Goal: Task Accomplishment & Management: Use online tool/utility

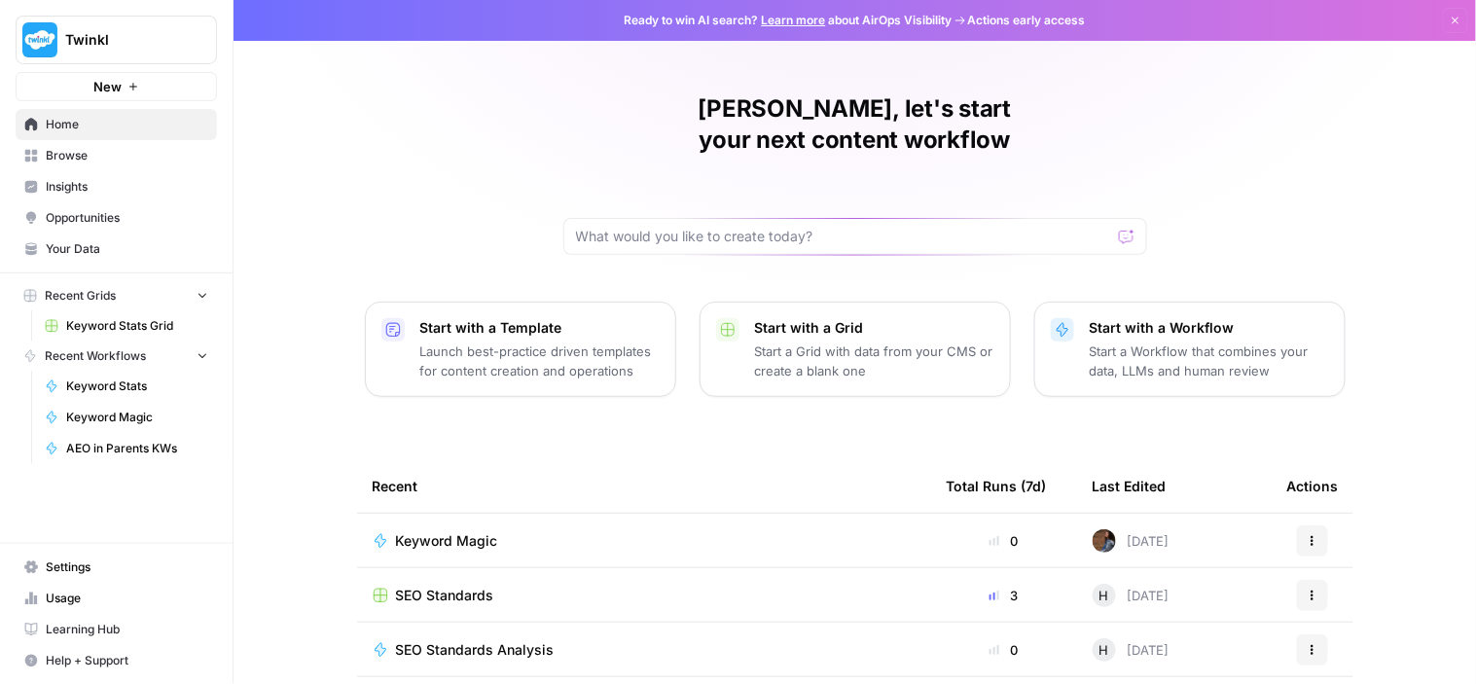
click at [452, 531] on span "Keyword Magic" at bounding box center [447, 540] width 102 height 19
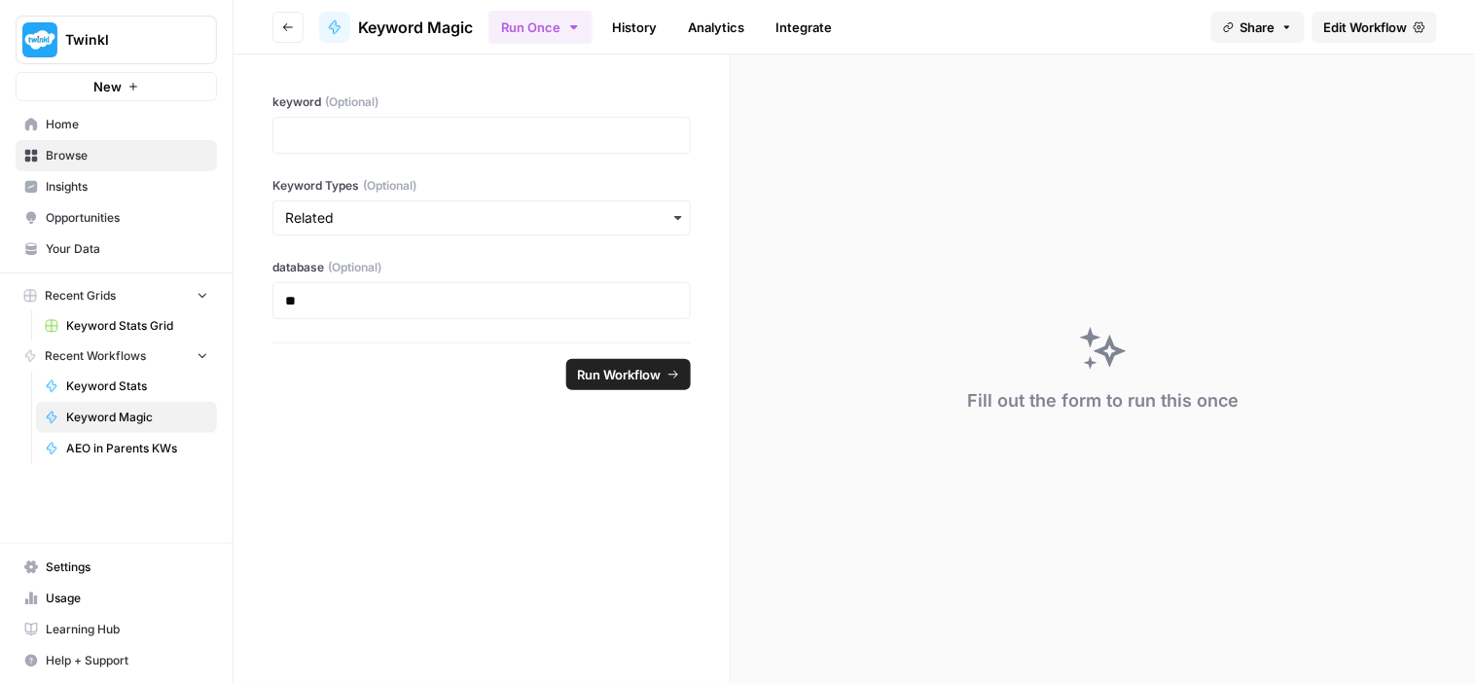
click at [1373, 20] on span "Edit Workflow" at bounding box center [1366, 27] width 84 height 19
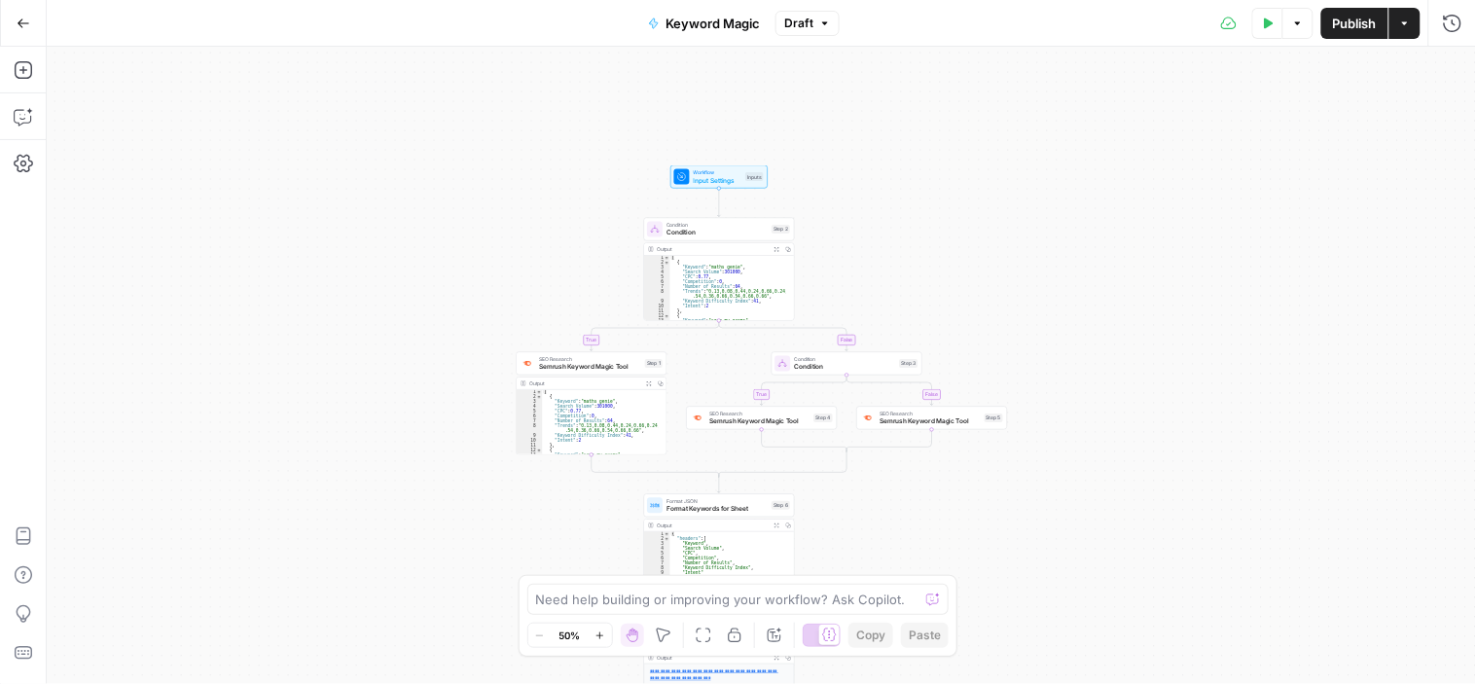
click at [699, 20] on span "Keyword Magic" at bounding box center [712, 23] width 94 height 19
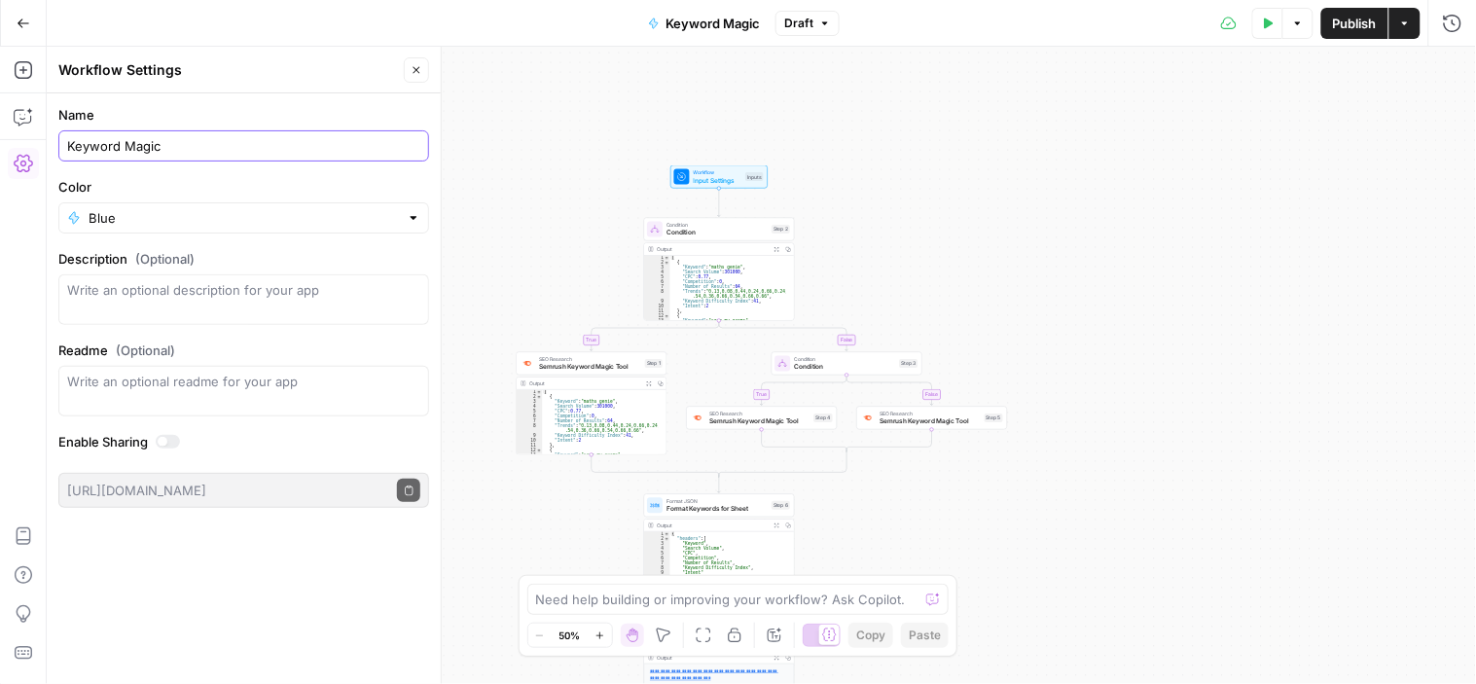
click at [177, 151] on input "Keyword Magic" at bounding box center [243, 145] width 353 height 19
click at [178, 151] on input "Keyword Magic" at bounding box center [243, 145] width 353 height 19
drag, startPoint x: 200, startPoint y: 147, endPoint x: 210, endPoint y: 146, distance: 9.8
click at [210, 146] on input "Keyword Magic Tool (Ele)" at bounding box center [243, 145] width 353 height 19
click at [211, 146] on input "Keyword Magic Tool (Ele)" at bounding box center [243, 145] width 353 height 19
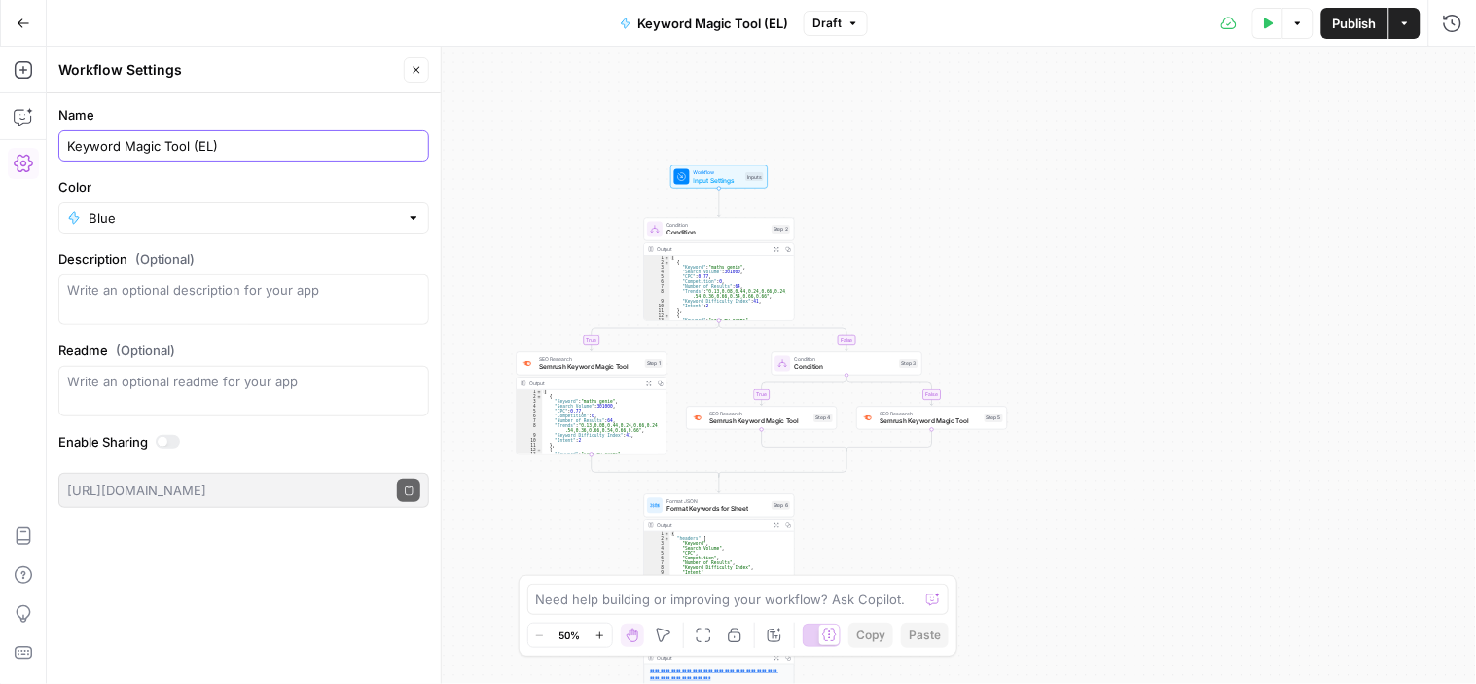
type input "Keyword Magic Tool (EL)"
click at [210, 182] on label "Color" at bounding box center [243, 186] width 371 height 19
click at [210, 208] on input "Blue" at bounding box center [244, 217] width 310 height 19
click at [149, 181] on label "Color" at bounding box center [243, 186] width 371 height 19
click at [149, 208] on input "Color" at bounding box center [244, 217] width 310 height 19
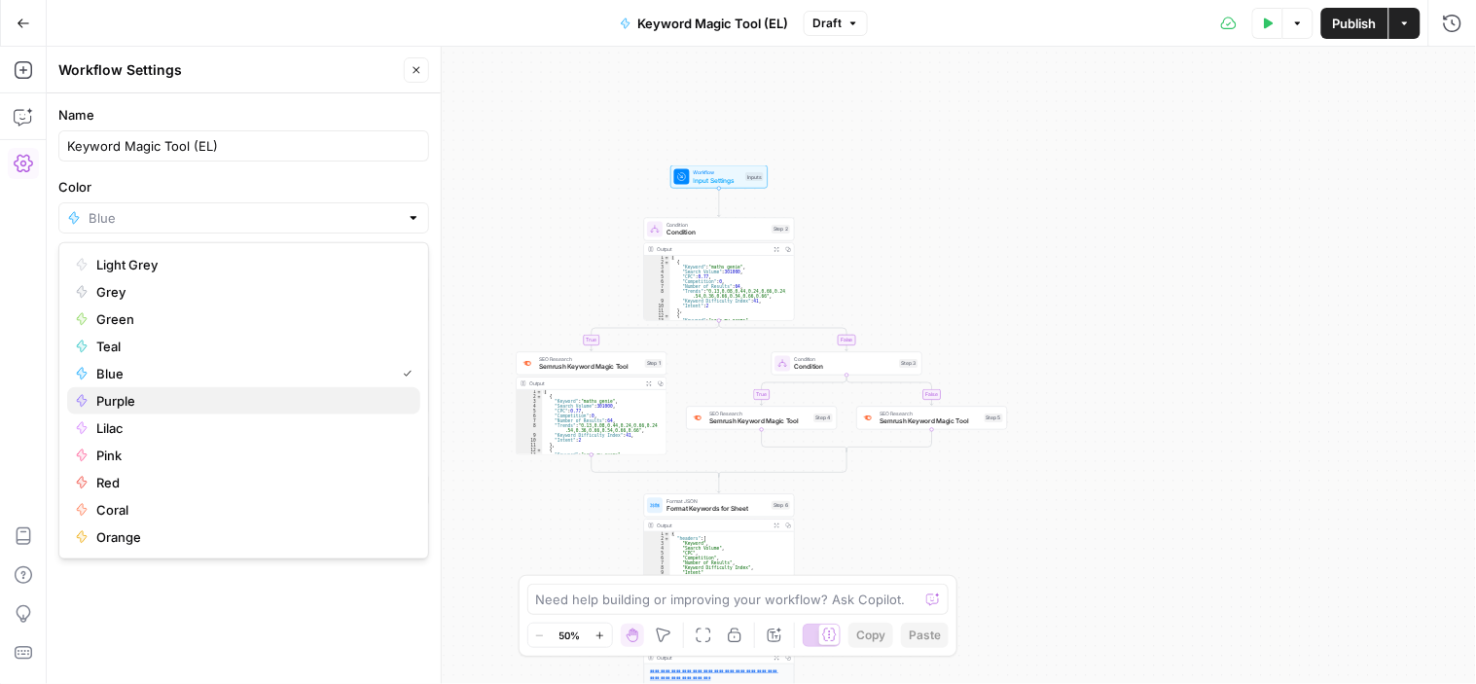
click at [124, 399] on span "Purple" at bounding box center [250, 400] width 308 height 19
type input "Purple"
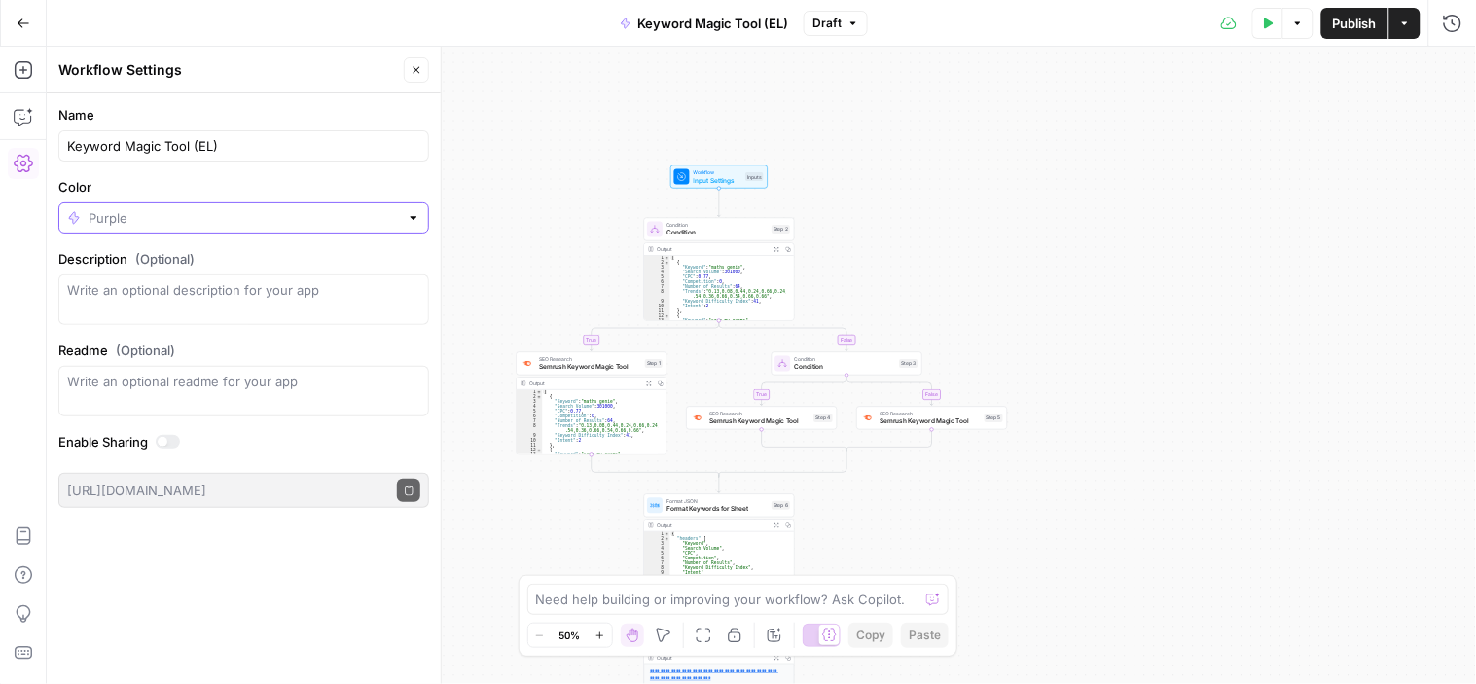
click at [154, 226] on input "Color" at bounding box center [244, 217] width 310 height 19
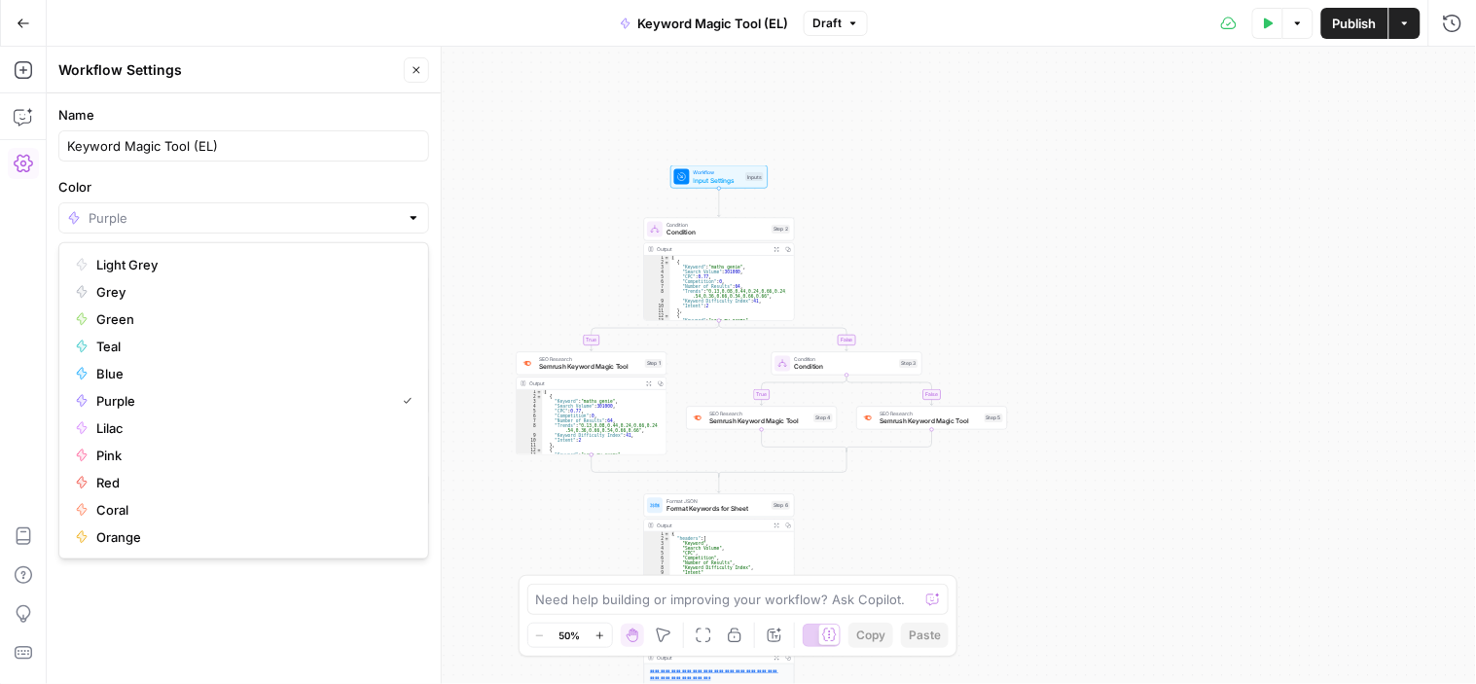
click at [127, 190] on label "Color" at bounding box center [243, 186] width 371 height 19
click at [127, 208] on input "Color" at bounding box center [244, 217] width 310 height 19
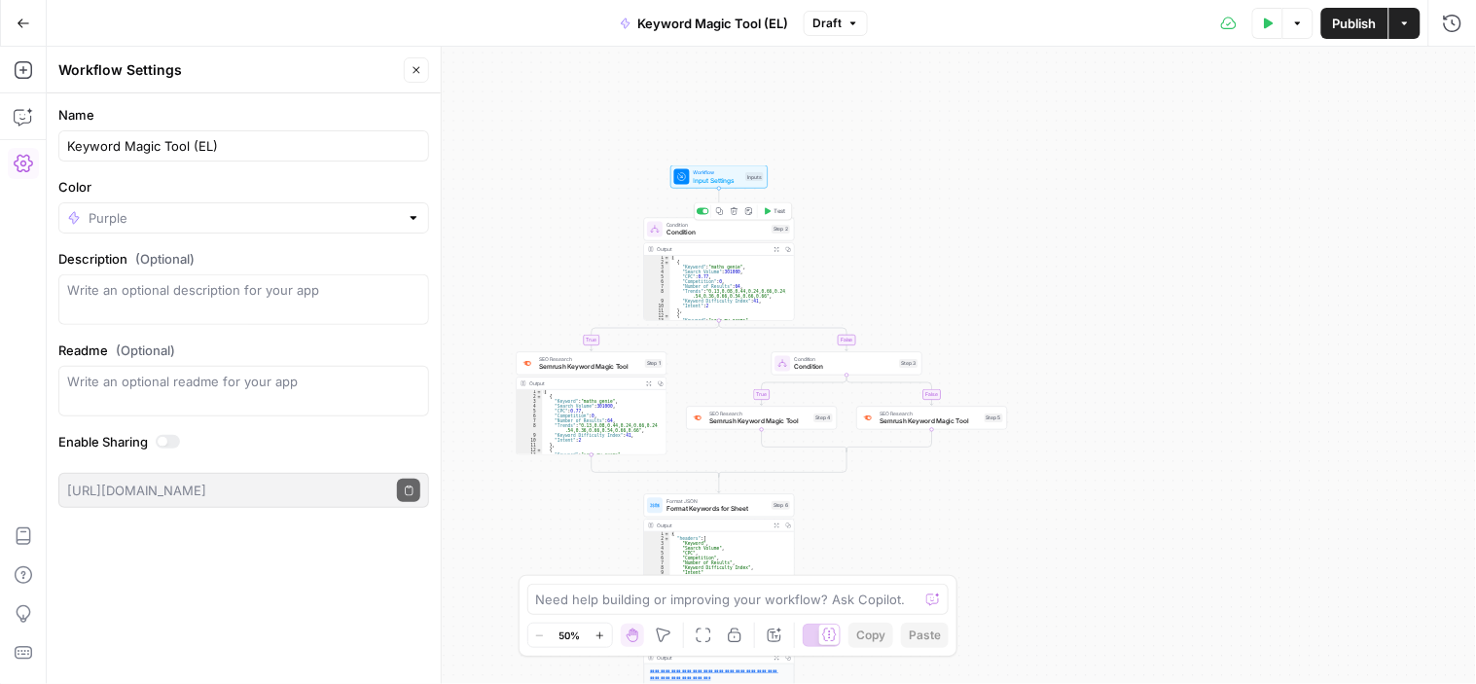
click at [736, 239] on div "Condition Condition Step 2 Copy step Delete step Add Note Test" at bounding box center [719, 229] width 151 height 23
click at [710, 176] on span "Input Settings" at bounding box center [718, 180] width 49 height 10
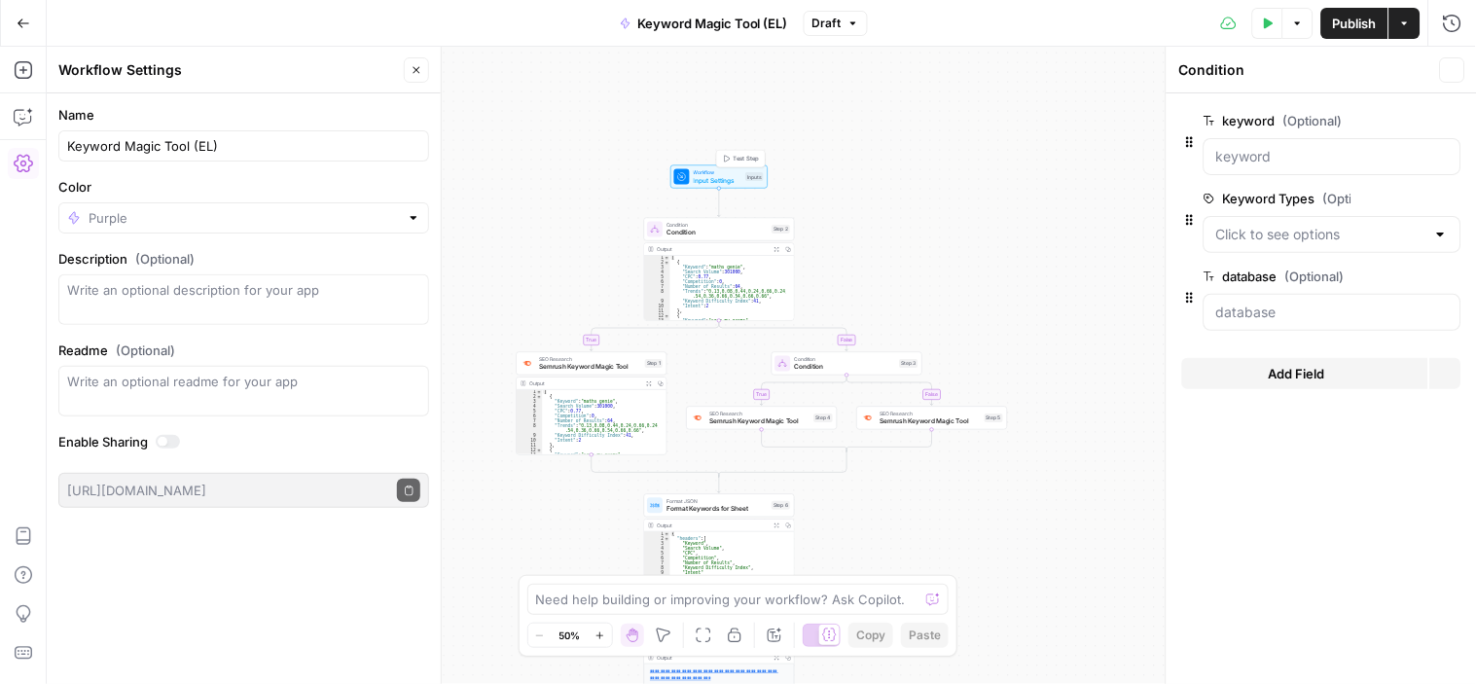
type textarea "Inputs"
click at [1291, 229] on Types "Keyword Types (Optional)" at bounding box center [1320, 234] width 209 height 19
click at [1383, 196] on span "edit field" at bounding box center [1388, 199] width 43 height 16
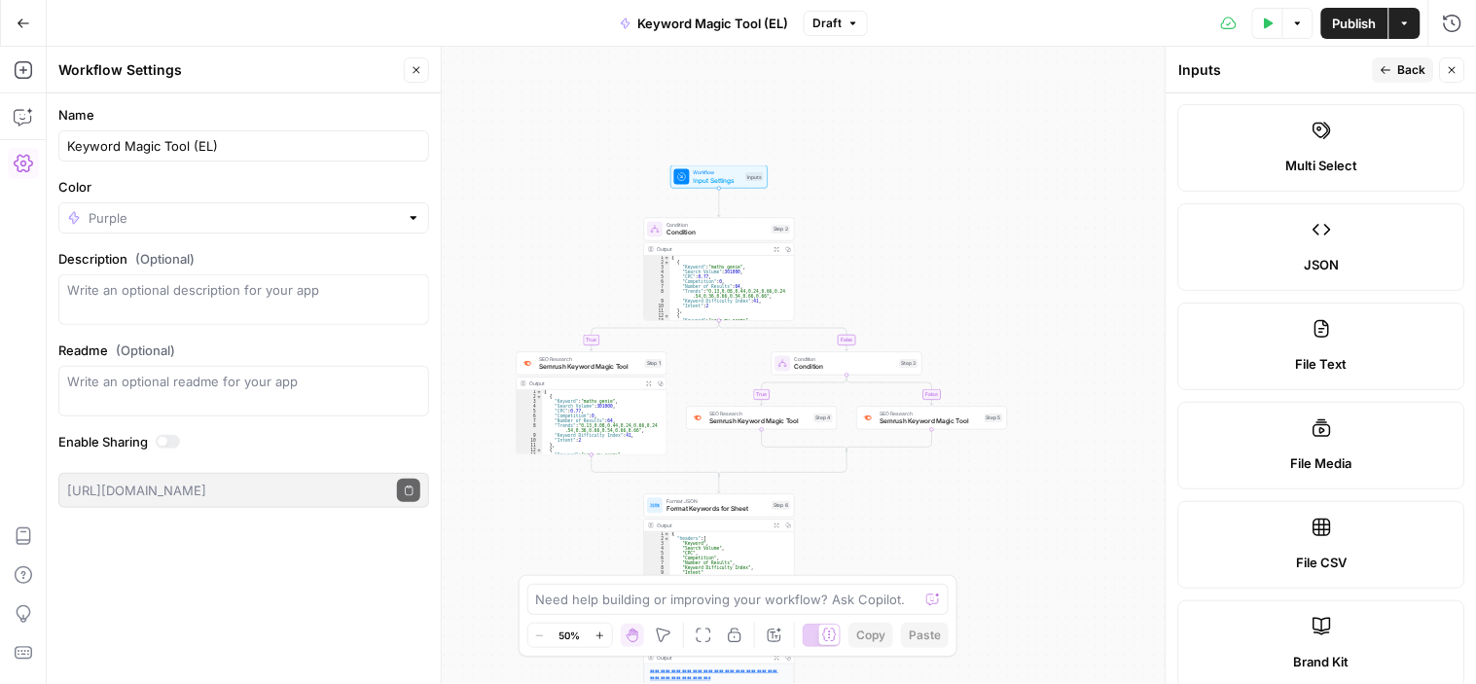
scroll to position [108, 0]
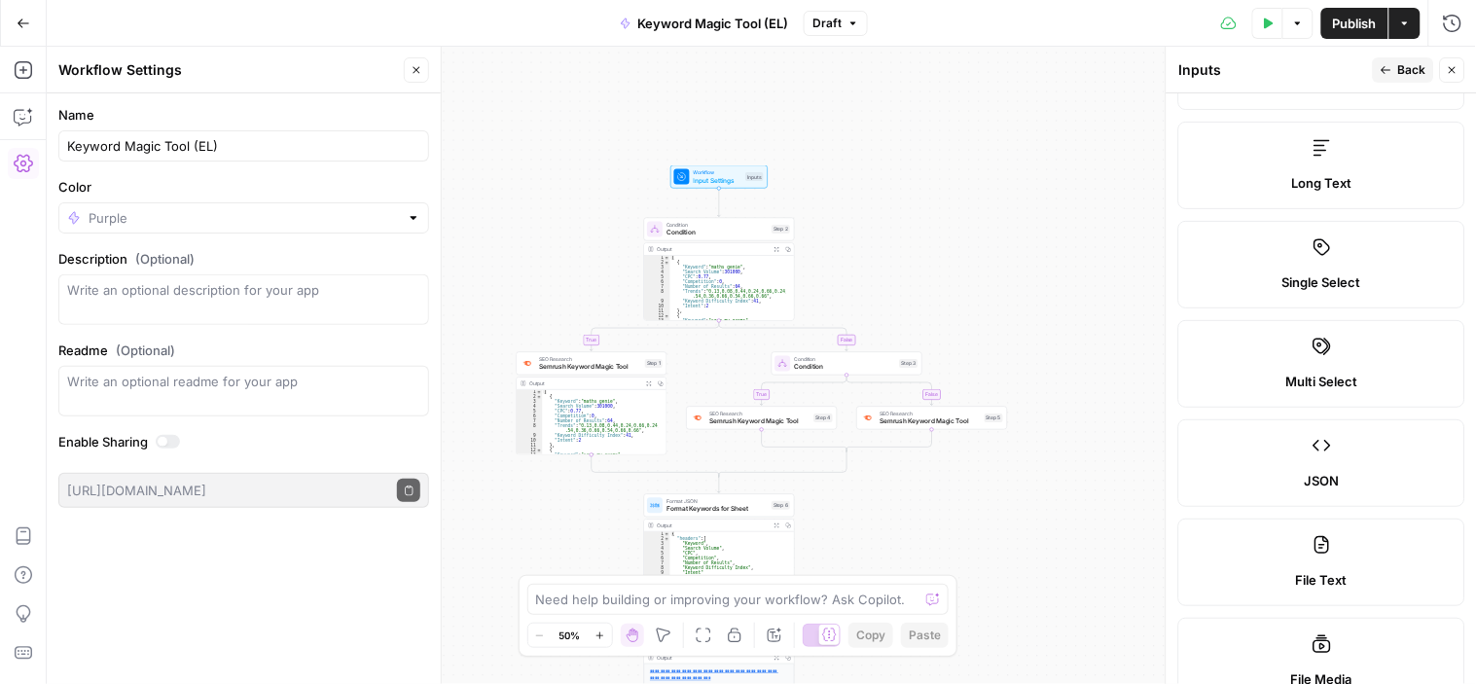
click at [1297, 277] on span "Single Select" at bounding box center [1321, 281] width 79 height 19
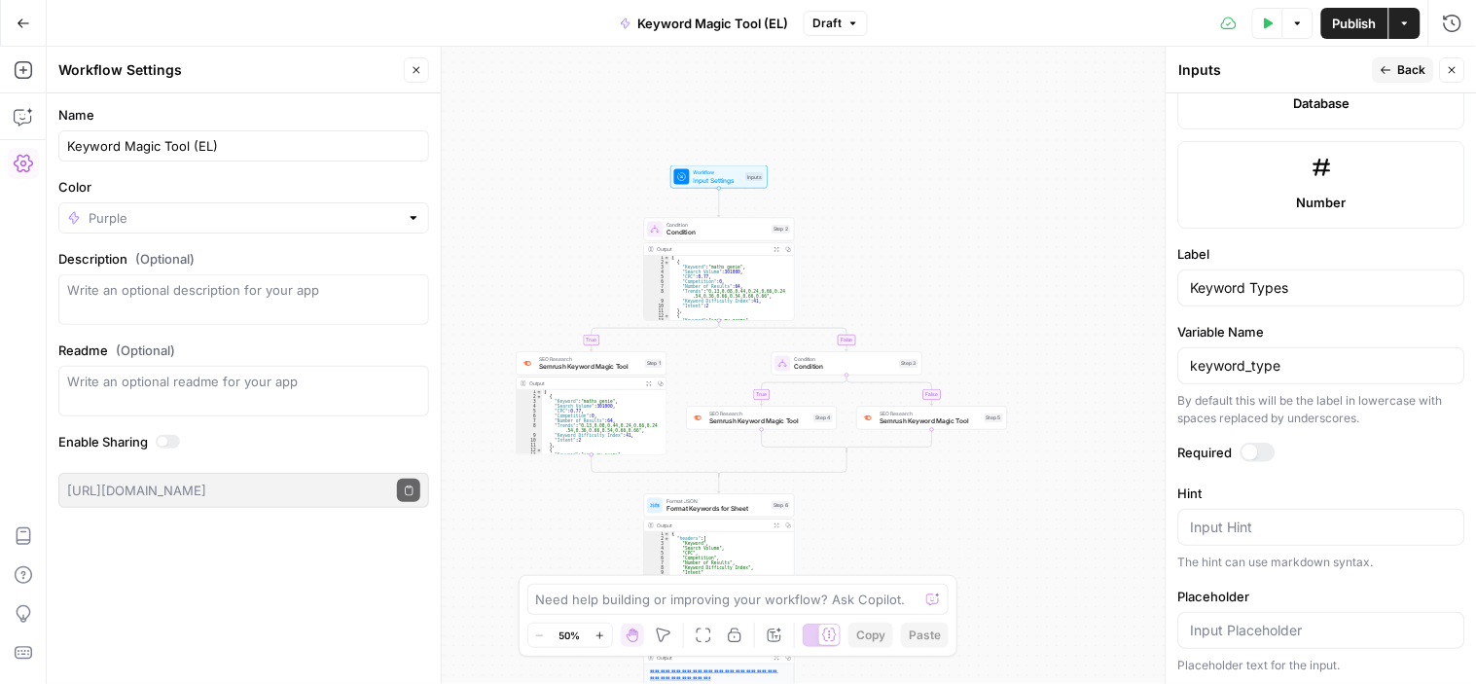
scroll to position [1295, 0]
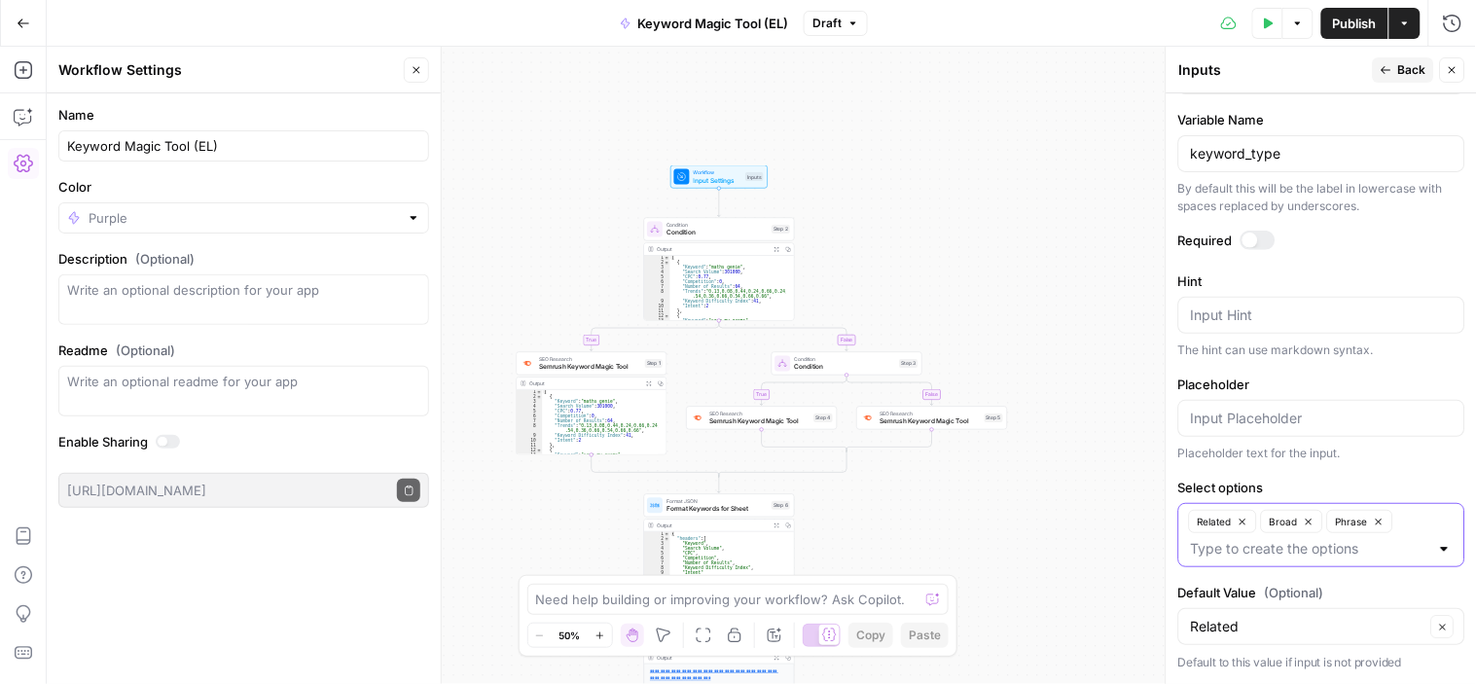
click at [1320, 557] on input "Select options" at bounding box center [1310, 548] width 238 height 19
type input "All"
click at [1437, 548] on div at bounding box center [1445, 548] width 16 height 19
click at [1454, 533] on form "Input type Short Text Long Text Single Select Multi Select JSON File Text File …" at bounding box center [1322, 388] width 310 height 591
click at [1404, 65] on span "Back" at bounding box center [1412, 70] width 28 height 18
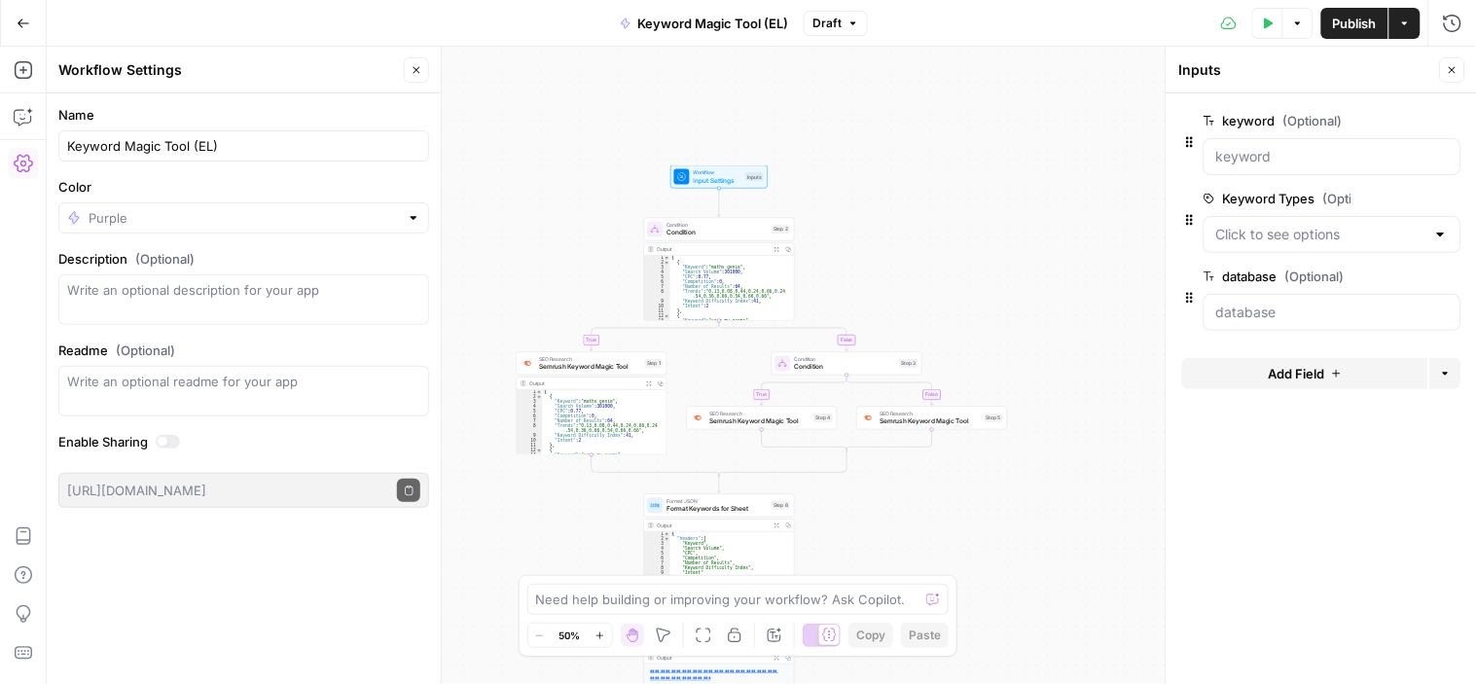
click at [1319, 210] on div "Keyword Types (Optional) edit field Delete group" at bounding box center [1332, 220] width 258 height 66
click at [1354, 232] on Types "Keyword Types (Optional)" at bounding box center [1320, 234] width 209 height 19
click at [1348, 444] on form "keyword (Optional) edit field Delete group Keyword Types (Optional) edit field …" at bounding box center [1322, 388] width 310 height 591
click at [1300, 377] on span "Add Field" at bounding box center [1296, 373] width 56 height 19
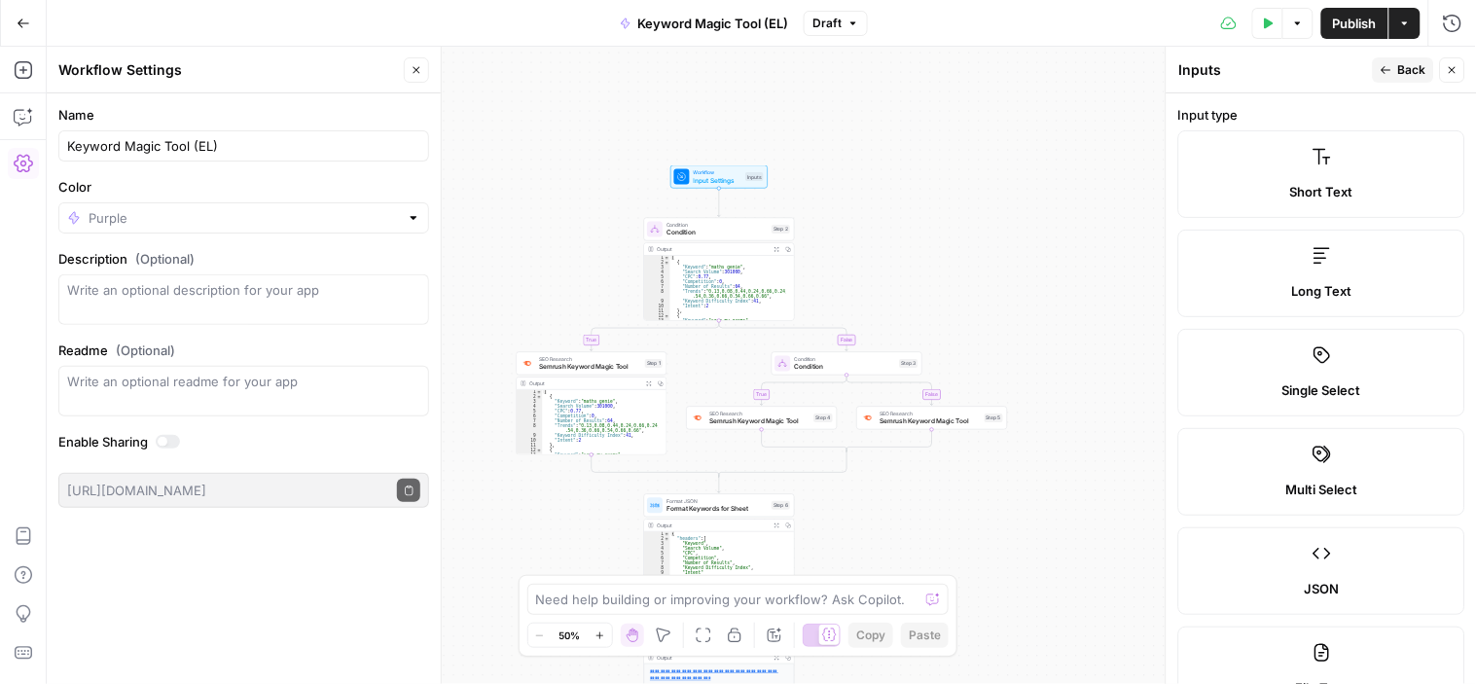
click at [1288, 263] on label "Long Text" at bounding box center [1321, 274] width 287 height 88
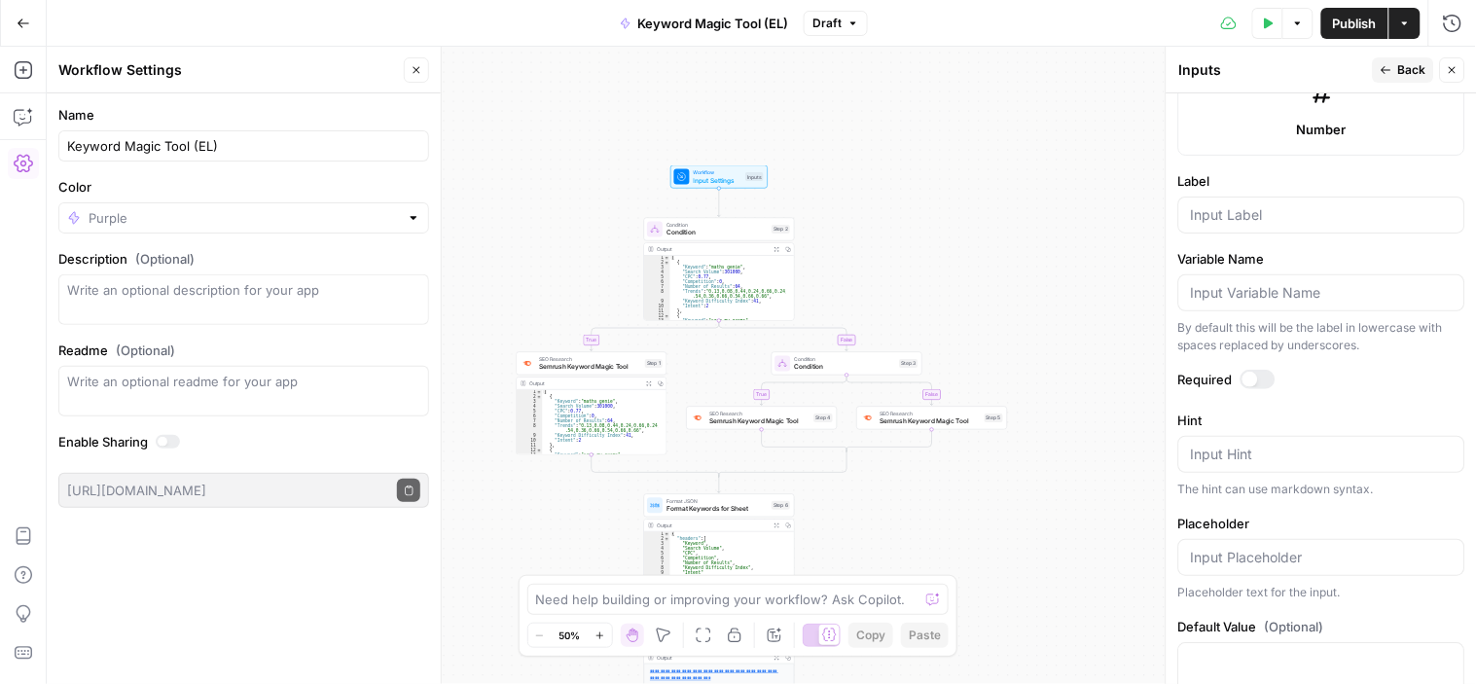
scroll to position [1189, 0]
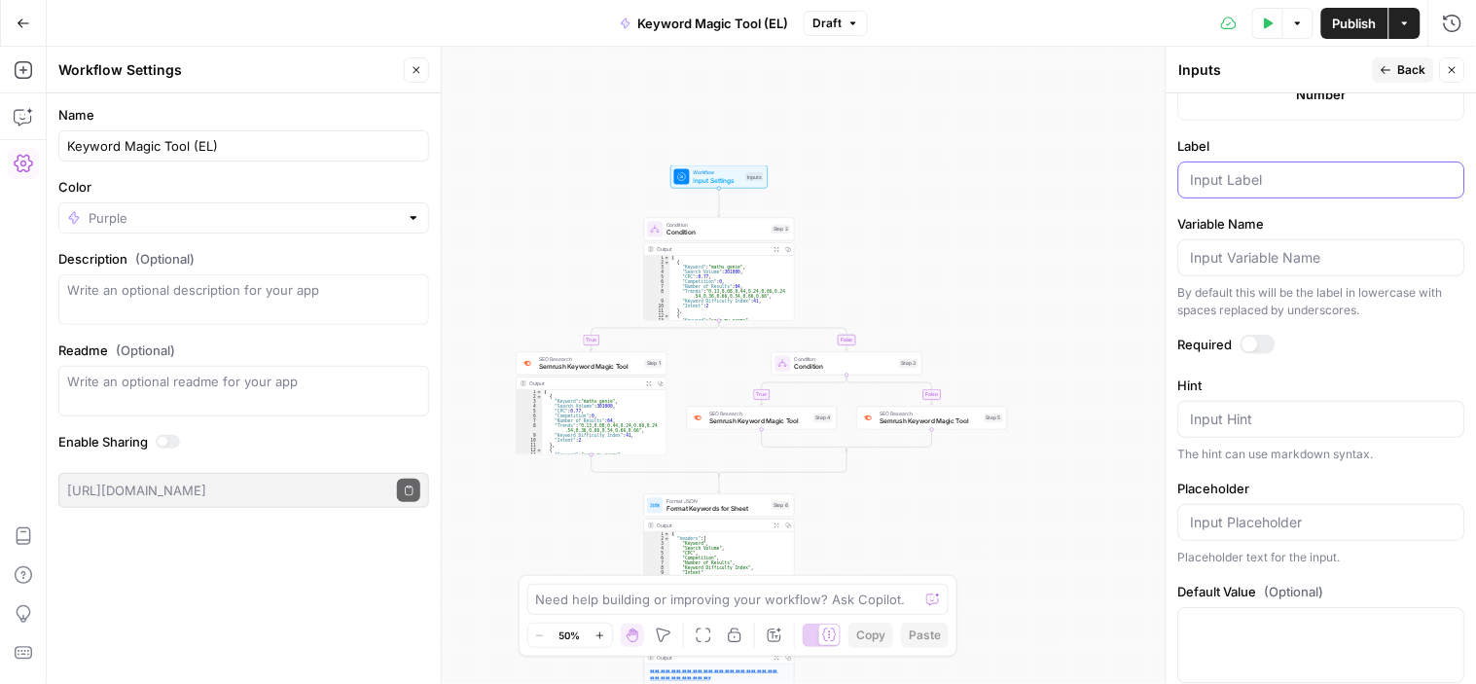
click at [1243, 175] on input "Label" at bounding box center [1322, 179] width 262 height 19
paste input "Context for Keyword Filtering"
type input "Context for Keyword Filtering"
click at [1239, 268] on input "Variable Name" at bounding box center [1322, 257] width 262 height 19
paste input "context"
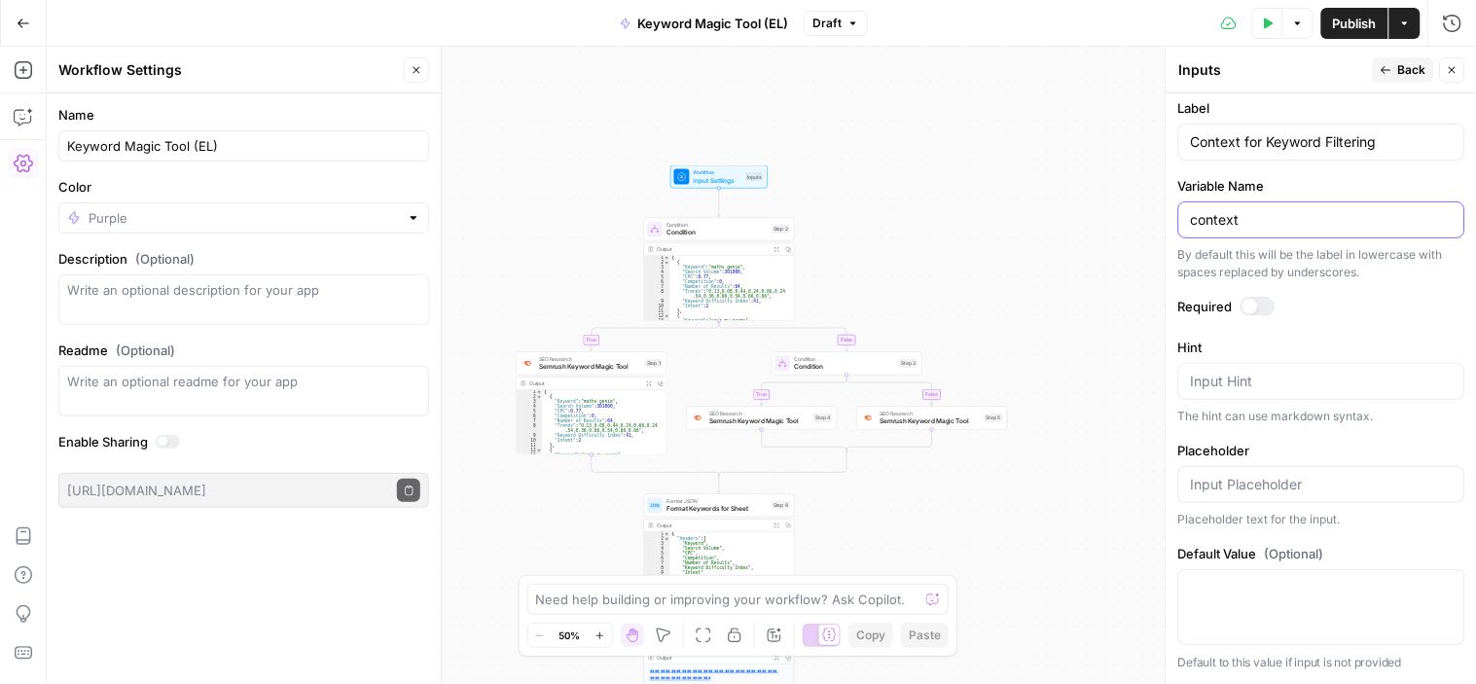
scroll to position [1120, 0]
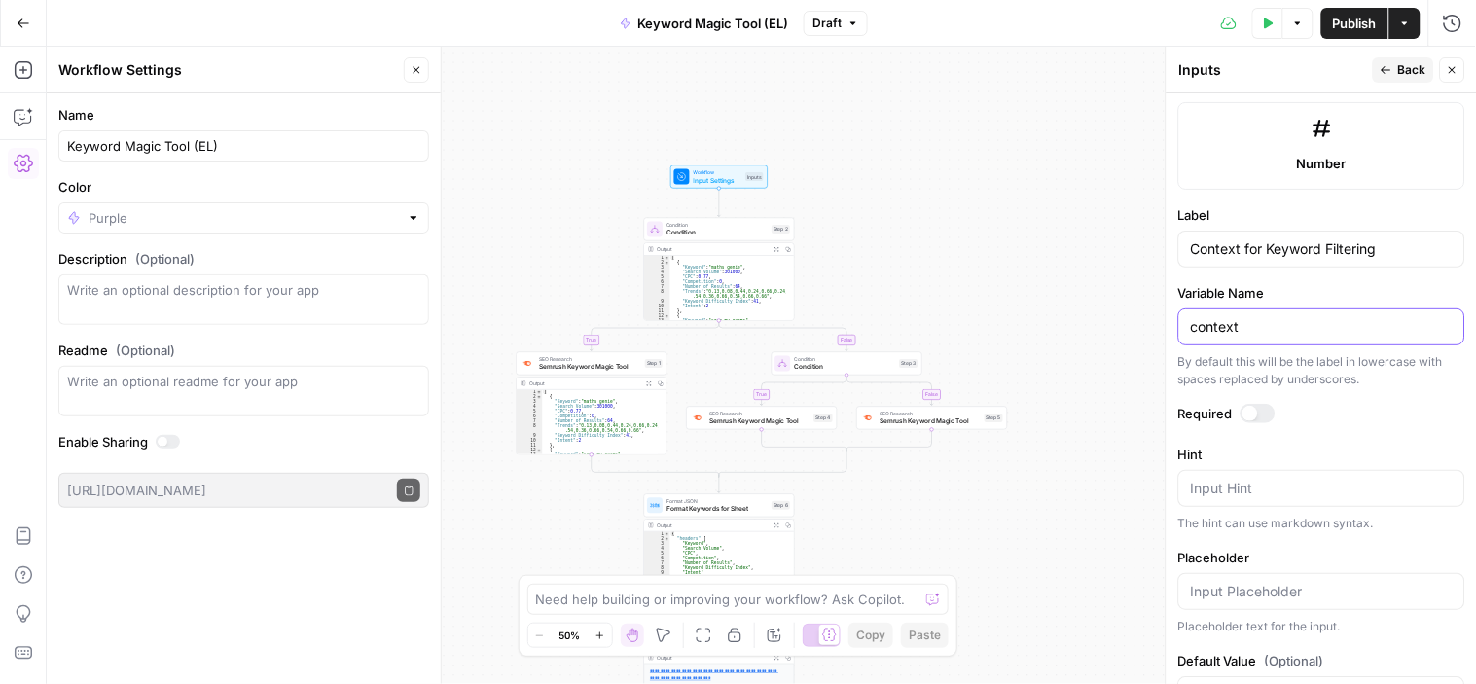
type input "context"
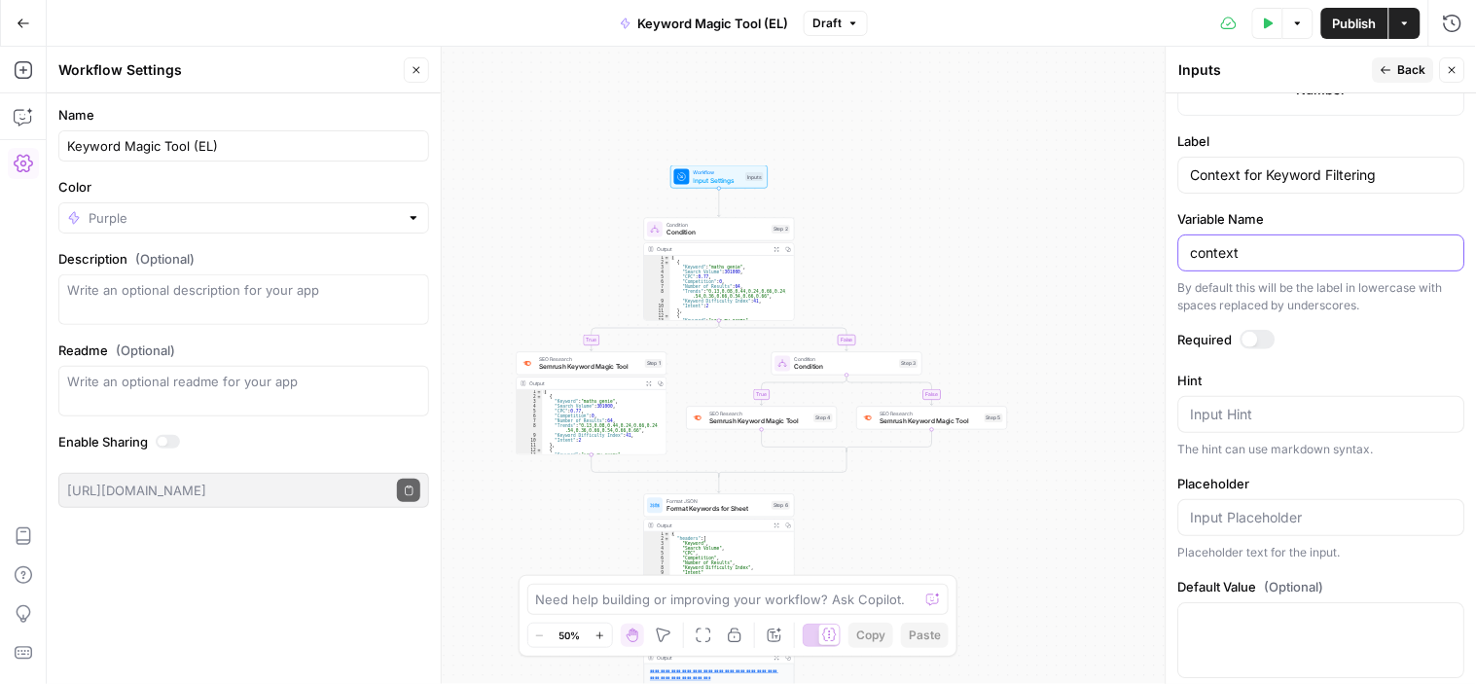
scroll to position [1228, 0]
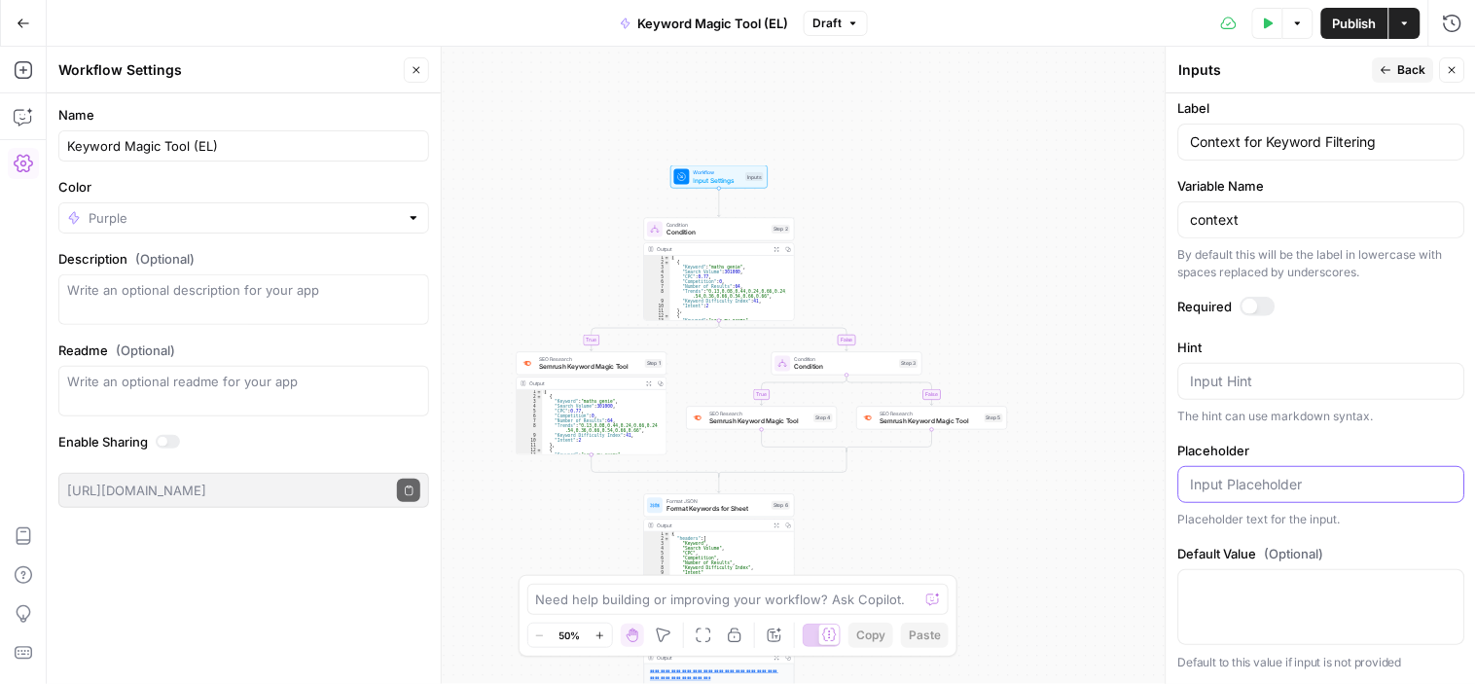
click at [1287, 487] on input "Placeholder" at bounding box center [1322, 484] width 262 height 19
click at [1413, 62] on span "Back" at bounding box center [1412, 70] width 28 height 18
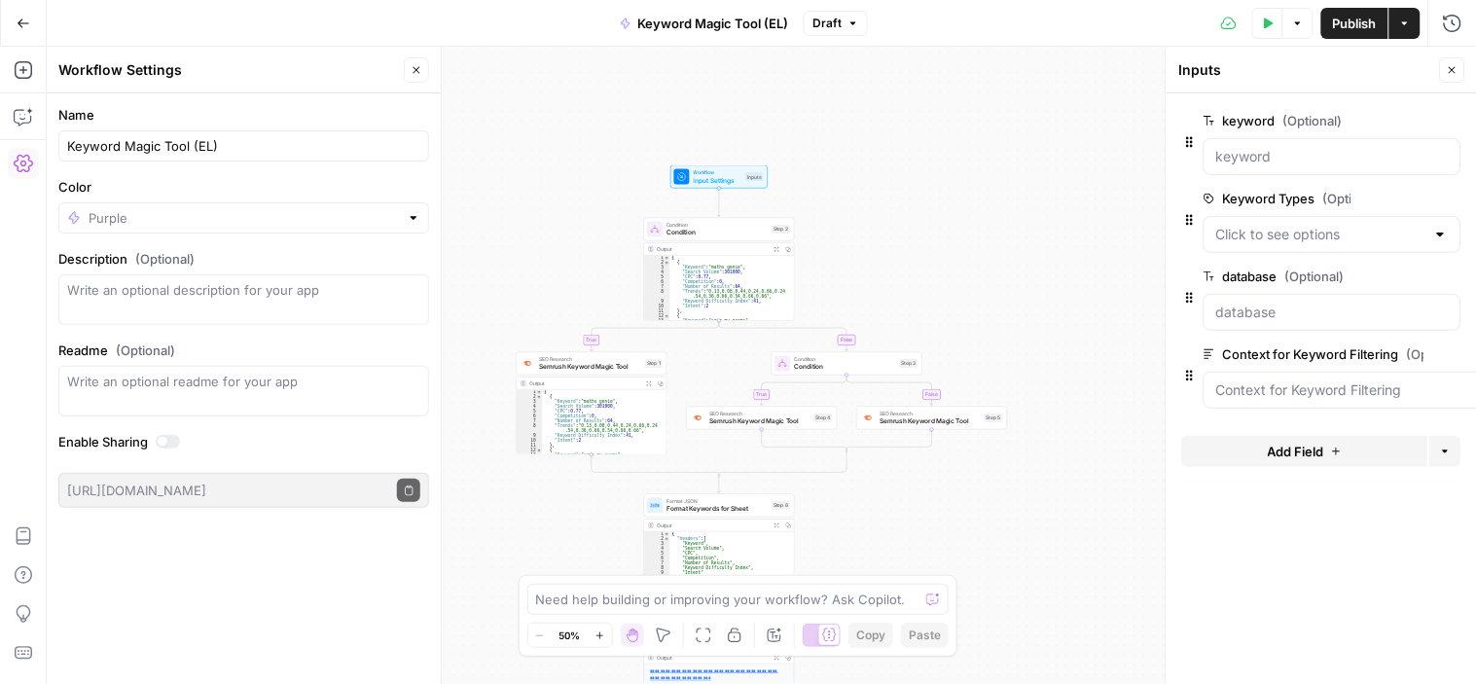
click at [1408, 118] on span "edit field" at bounding box center [1388, 121] width 43 height 16
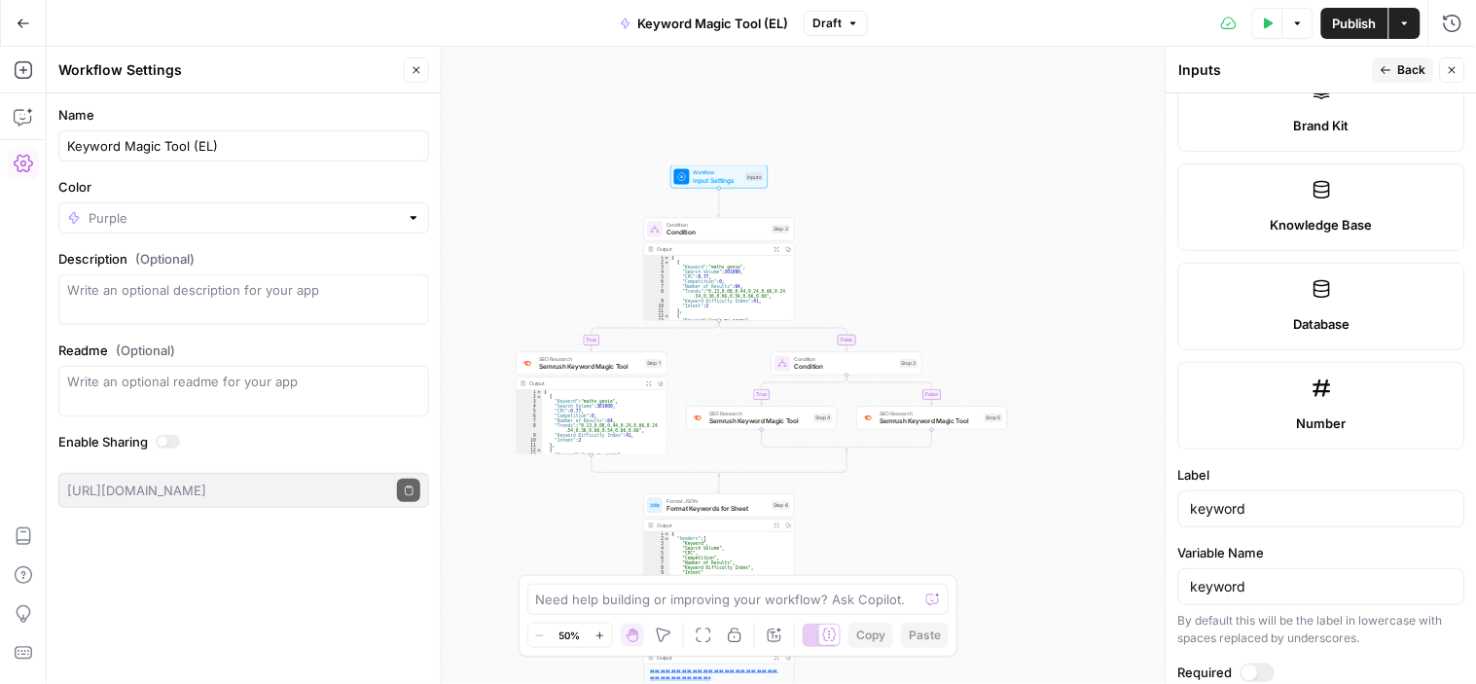
scroll to position [1189, 0]
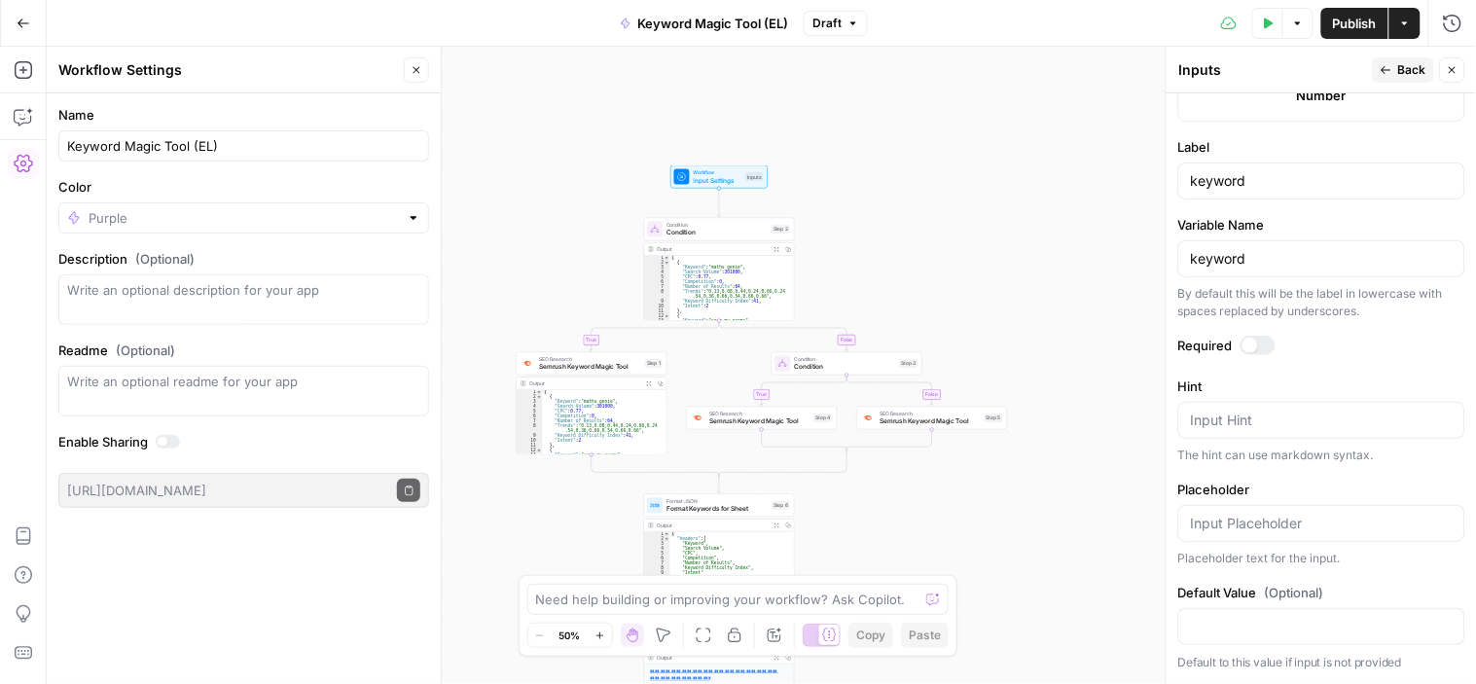
click at [1263, 342] on div at bounding box center [1257, 345] width 35 height 19
click at [1395, 64] on button "Back" at bounding box center [1403, 69] width 61 height 25
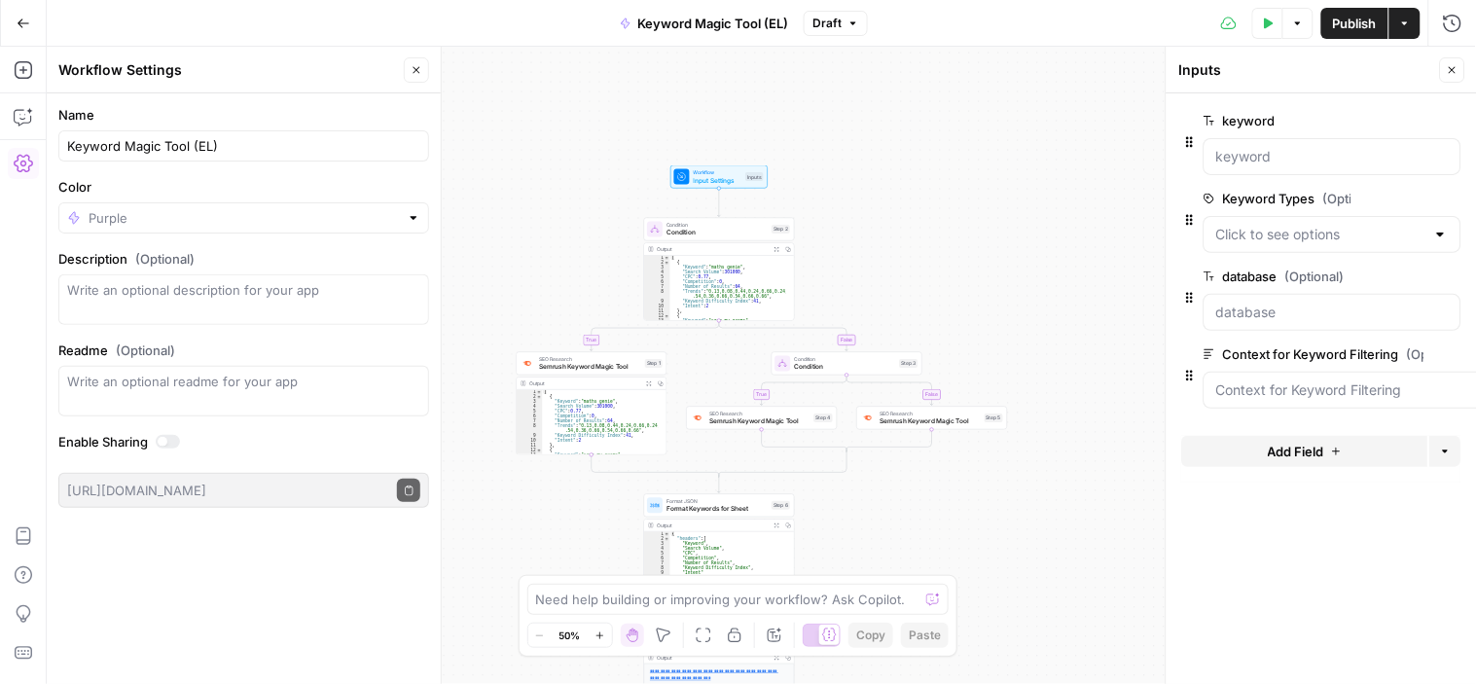
click at [1393, 274] on span "edit field" at bounding box center [1388, 277] width 43 height 16
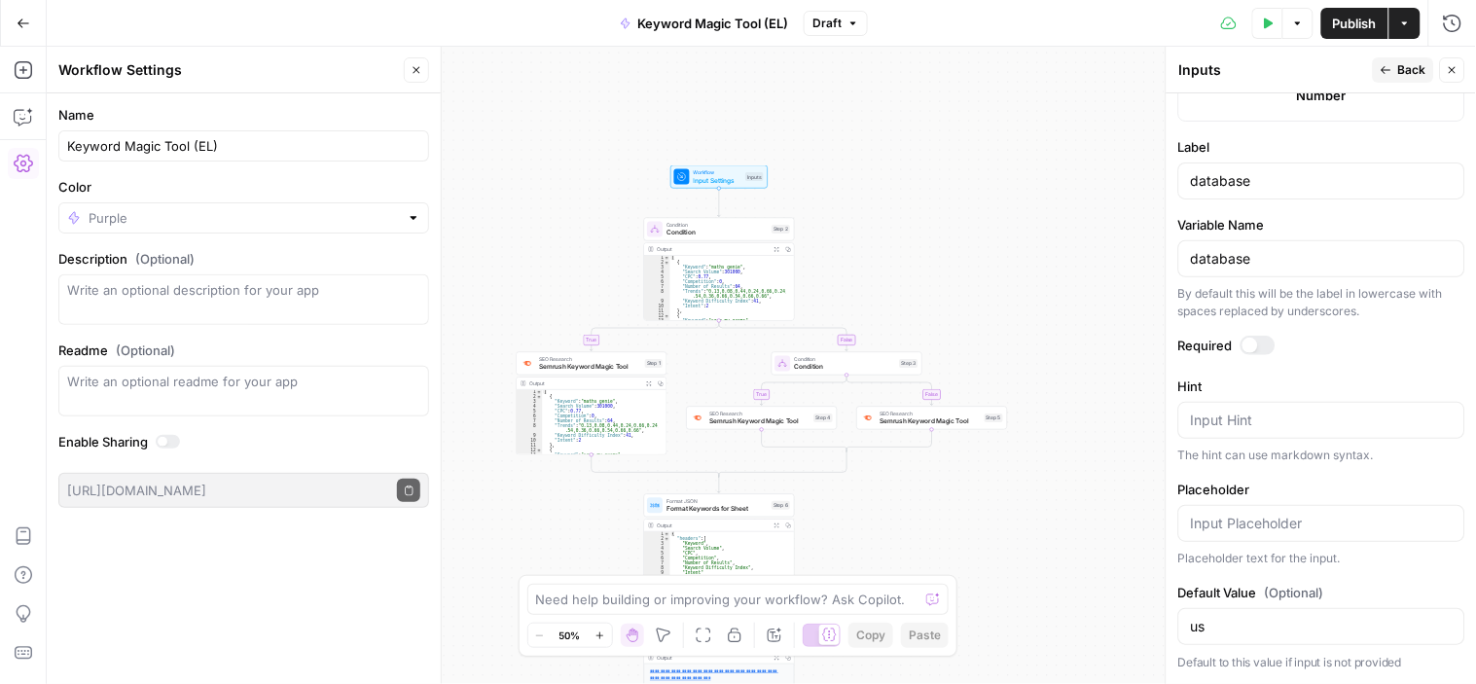
click at [1251, 343] on div at bounding box center [1250, 346] width 16 height 16
click at [1383, 66] on icon "button" at bounding box center [1387, 70] width 12 height 12
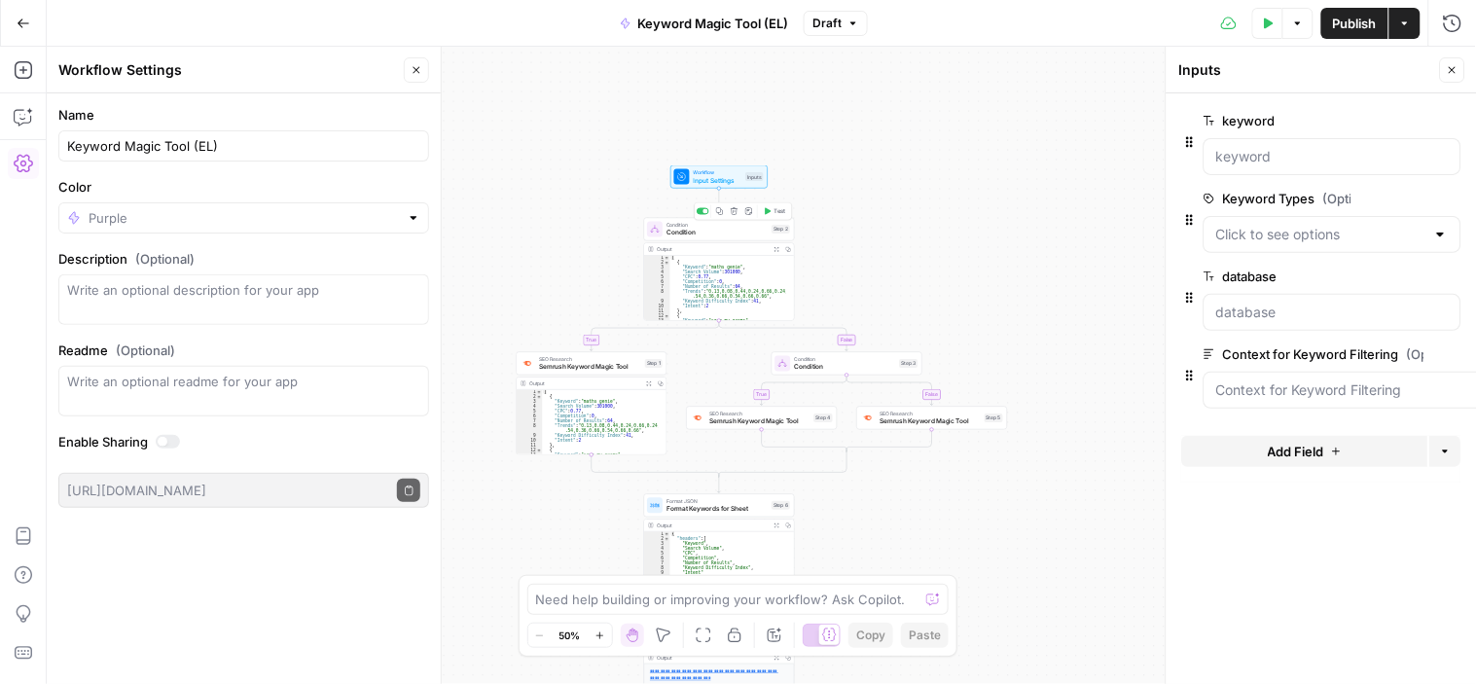
click at [721, 235] on span "Condition" at bounding box center [716, 233] width 101 height 10
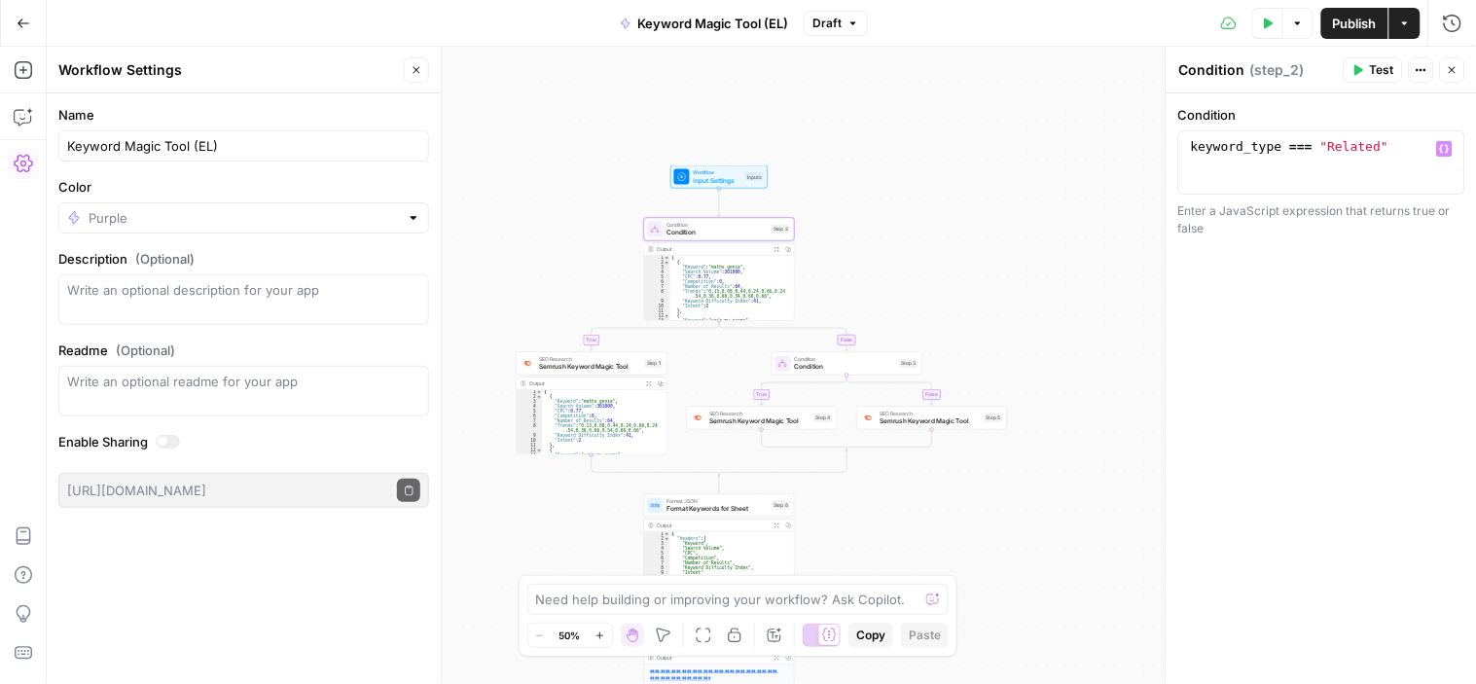
click at [1260, 148] on div "keyword_type === "Related"" at bounding box center [1321, 178] width 269 height 78
paste textarea
type textarea "**********"
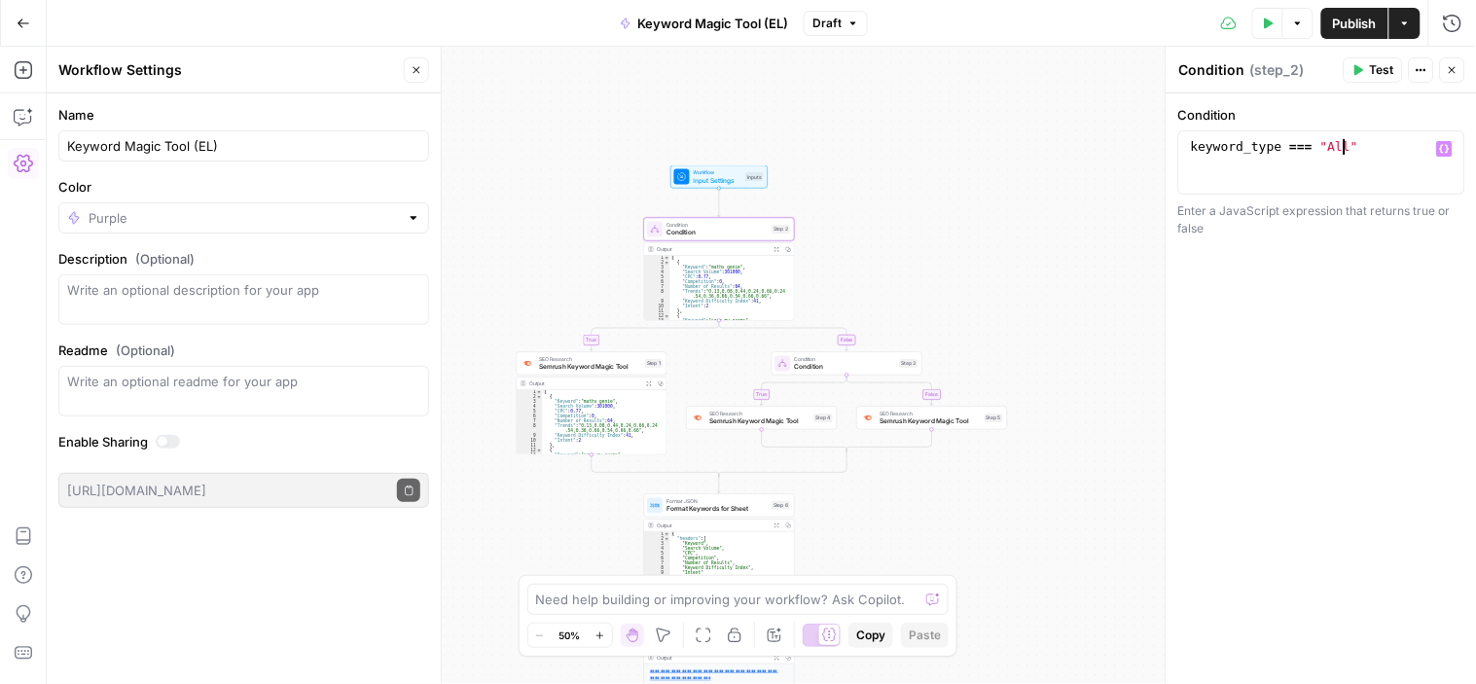
click at [1273, 297] on div "**********" at bounding box center [1322, 388] width 310 height 591
click at [609, 368] on span "Semrush Keyword Magic Tool" at bounding box center [590, 367] width 102 height 10
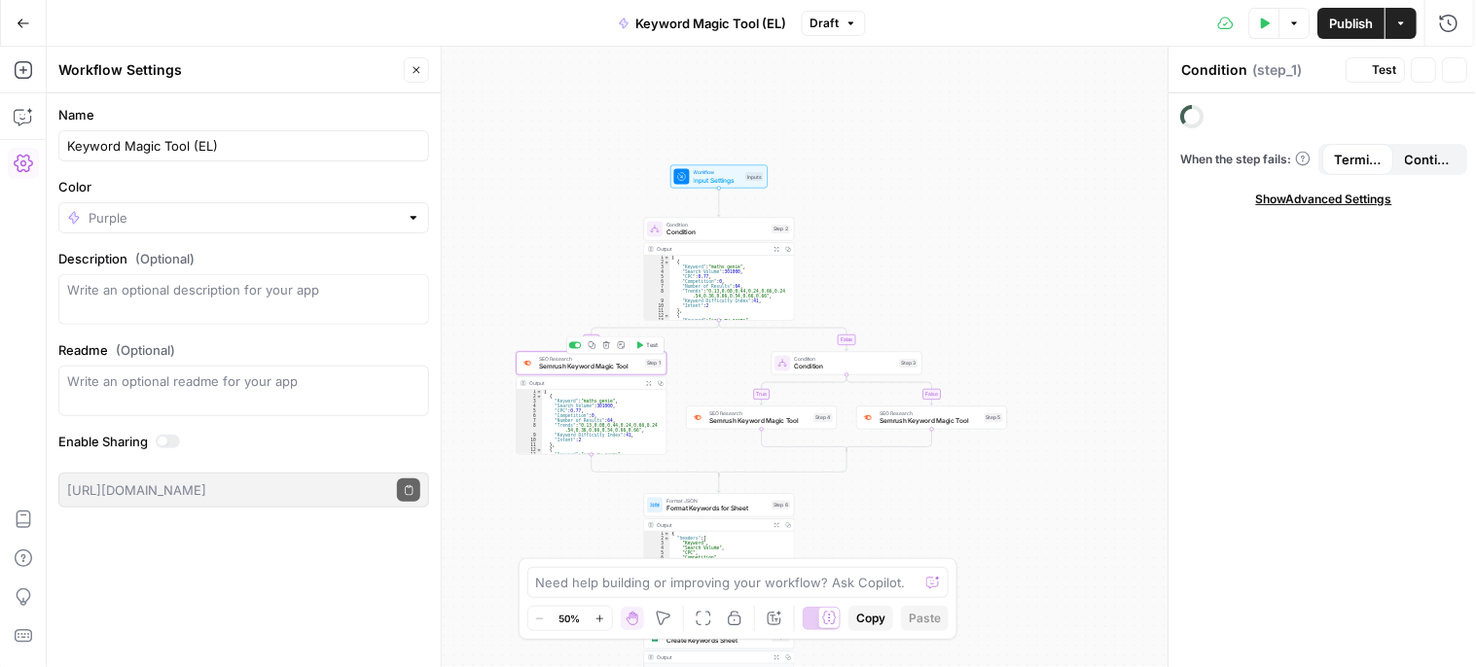
type textarea "Semrush Keyword Magic Tool"
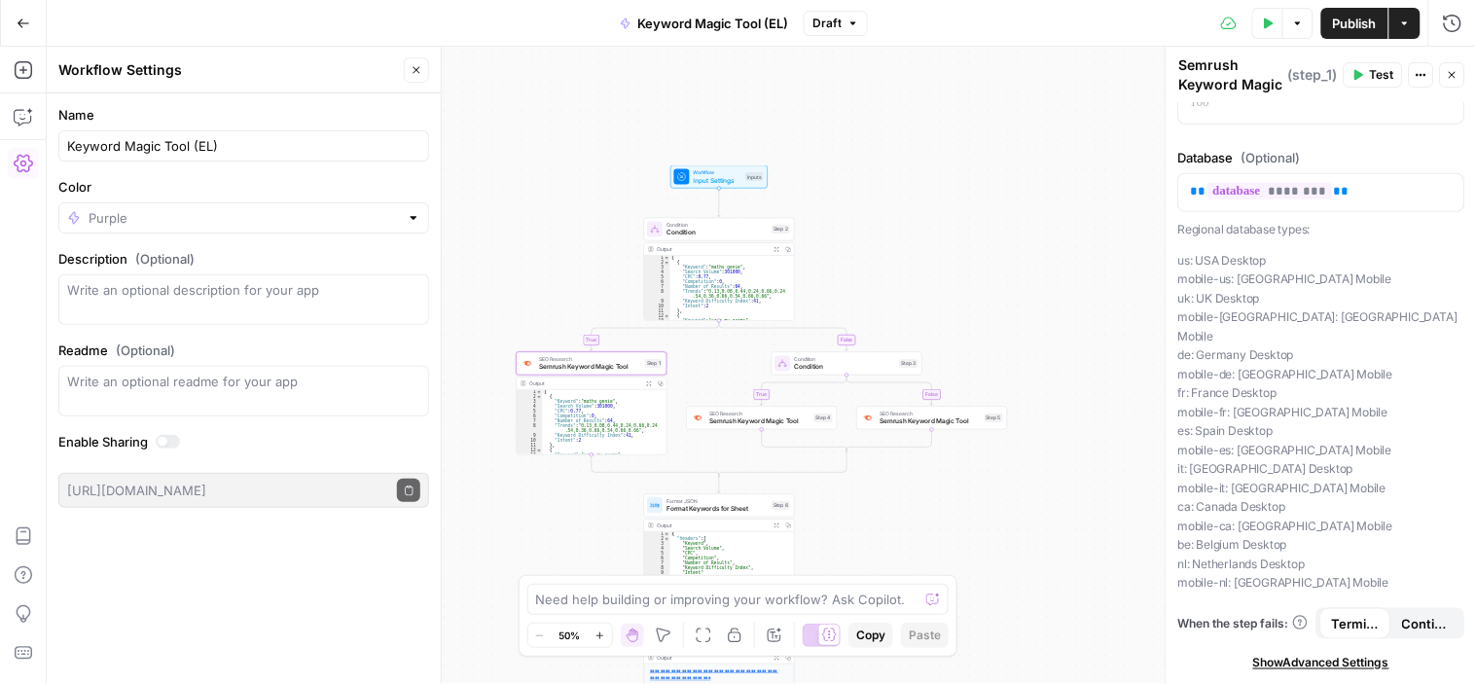
scroll to position [422, 0]
click at [813, 370] on span "Condition" at bounding box center [845, 367] width 101 height 10
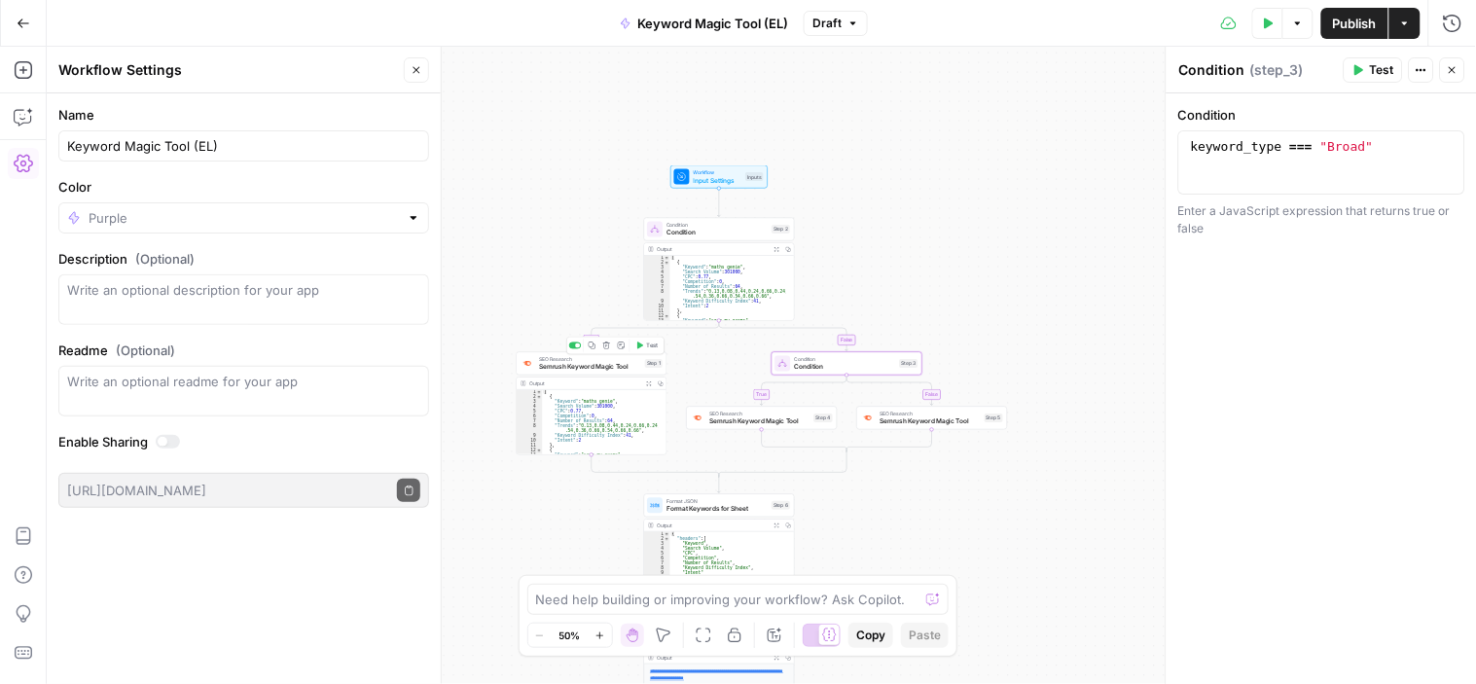
click at [604, 372] on div "SEO Research Semrush Keyword Magic Tool Step 1 Copy step Delete step Add Note T…" at bounding box center [592, 363] width 151 height 23
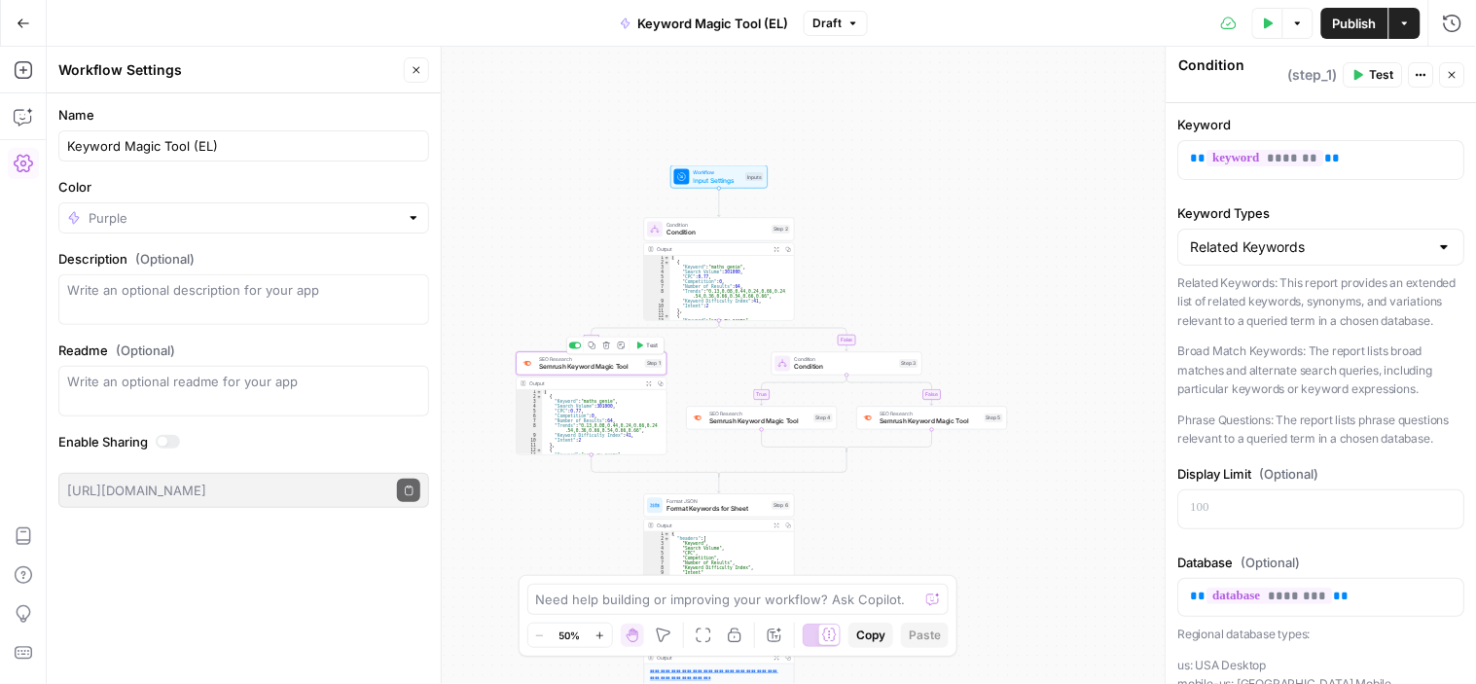
type textarea "Semrush Keyword Magic Tool"
click at [697, 231] on span "Condition" at bounding box center [716, 233] width 101 height 10
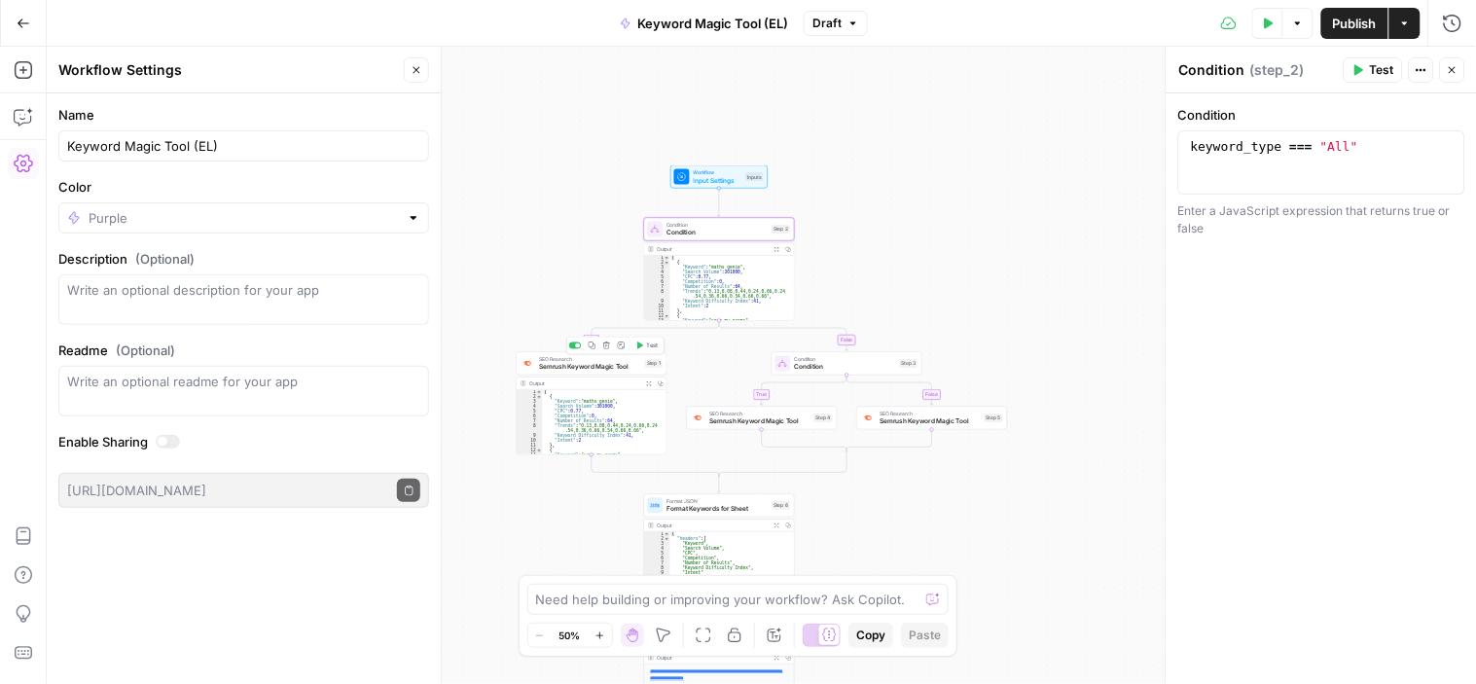
click at [621, 373] on div "SEO Research Semrush Keyword Magic Tool Step 1 Copy step Delete step Add Note T…" at bounding box center [592, 363] width 151 height 23
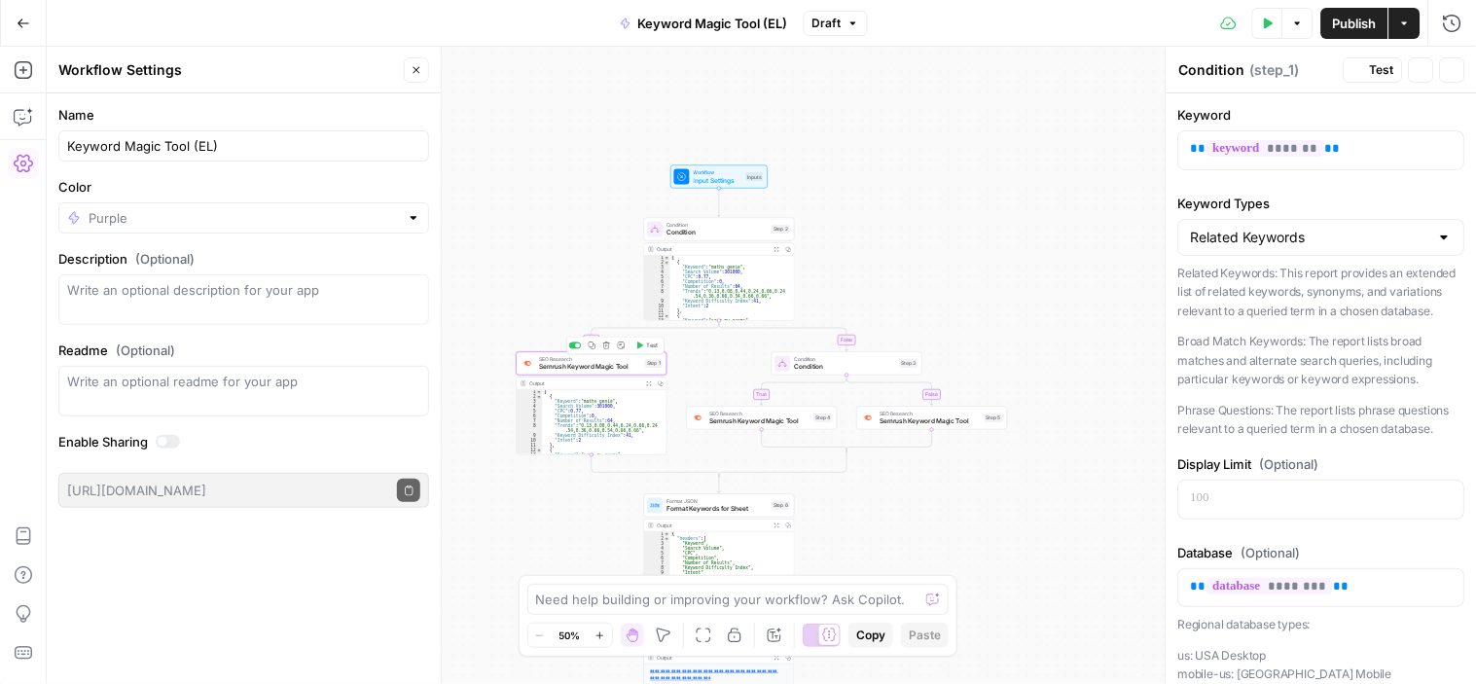
type textarea "Semrush Keyword Magic Tool"
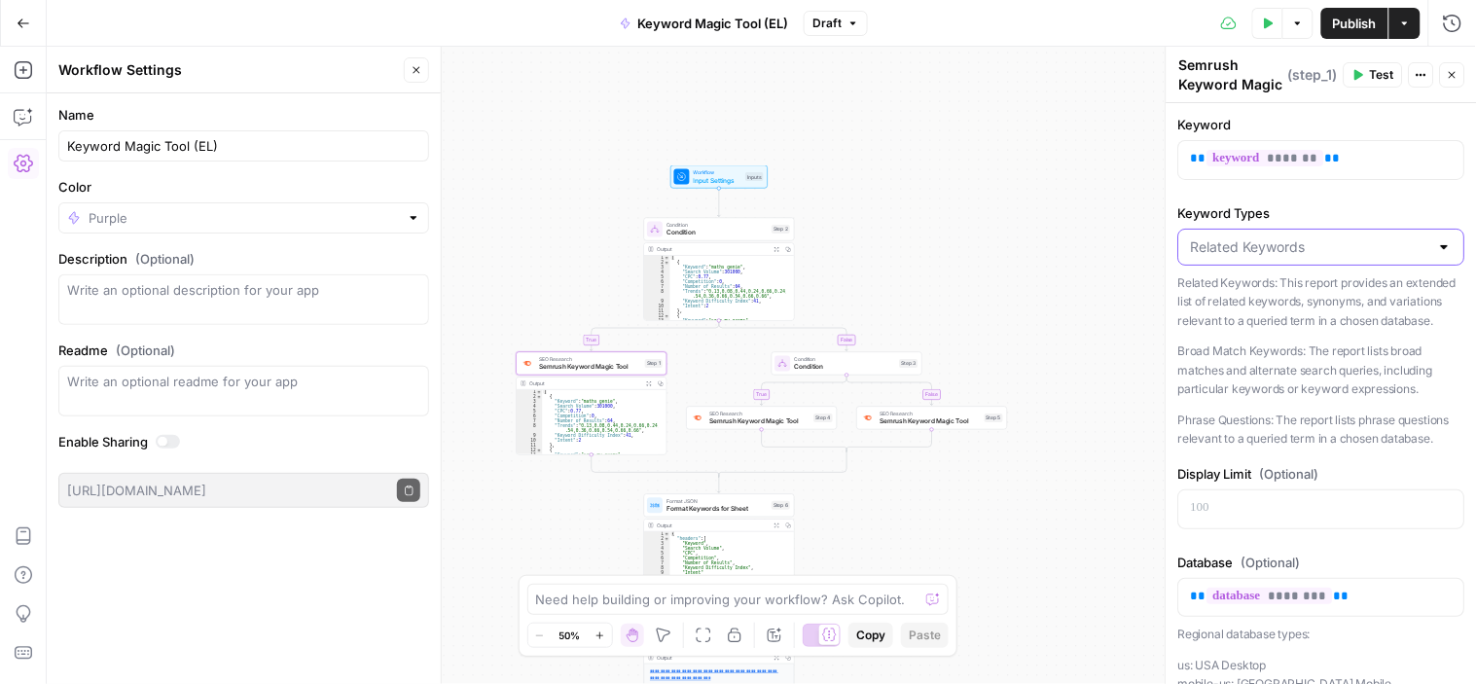
click at [1230, 241] on input "Keyword Types" at bounding box center [1310, 246] width 238 height 19
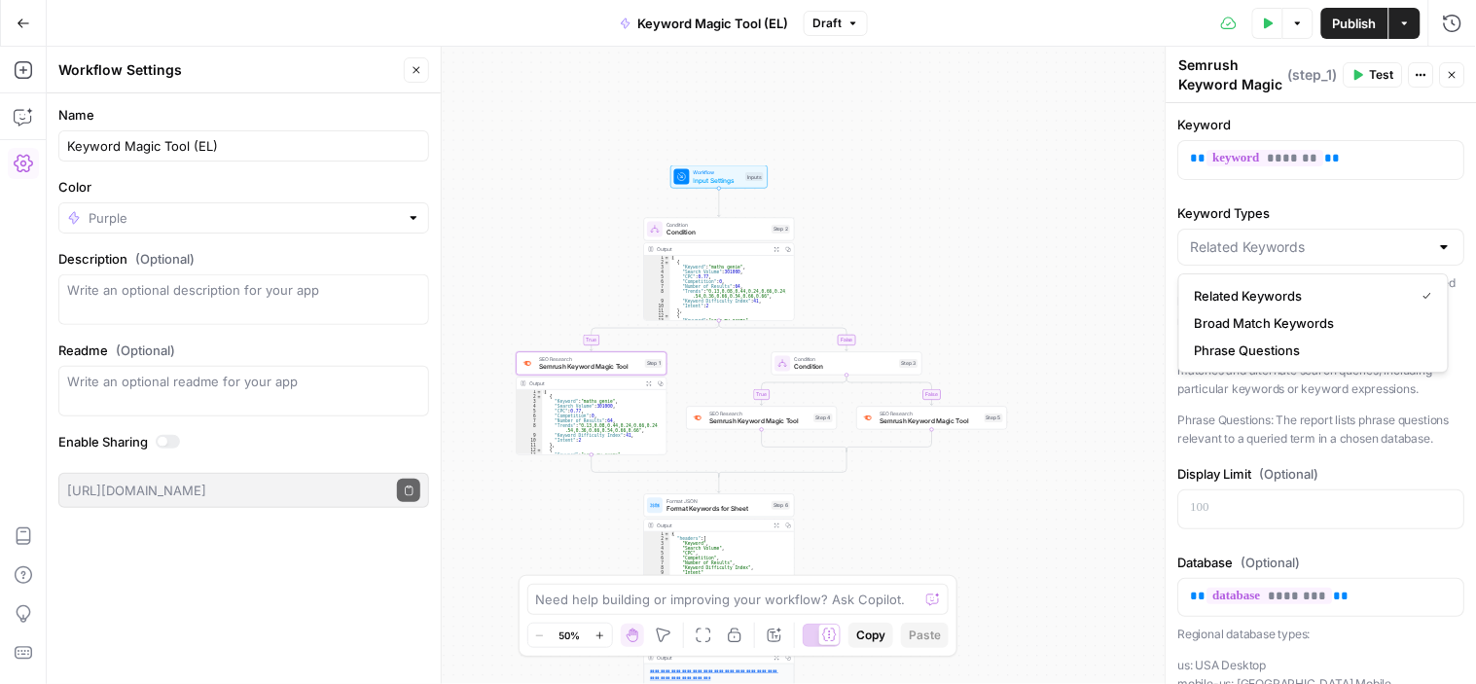
type input "Related Keywords"
click at [1209, 207] on label "Keyword Types" at bounding box center [1321, 212] width 287 height 19
click at [1209, 237] on input "Related Keywords" at bounding box center [1310, 246] width 238 height 19
